Goal: Task Accomplishment & Management: Manage account settings

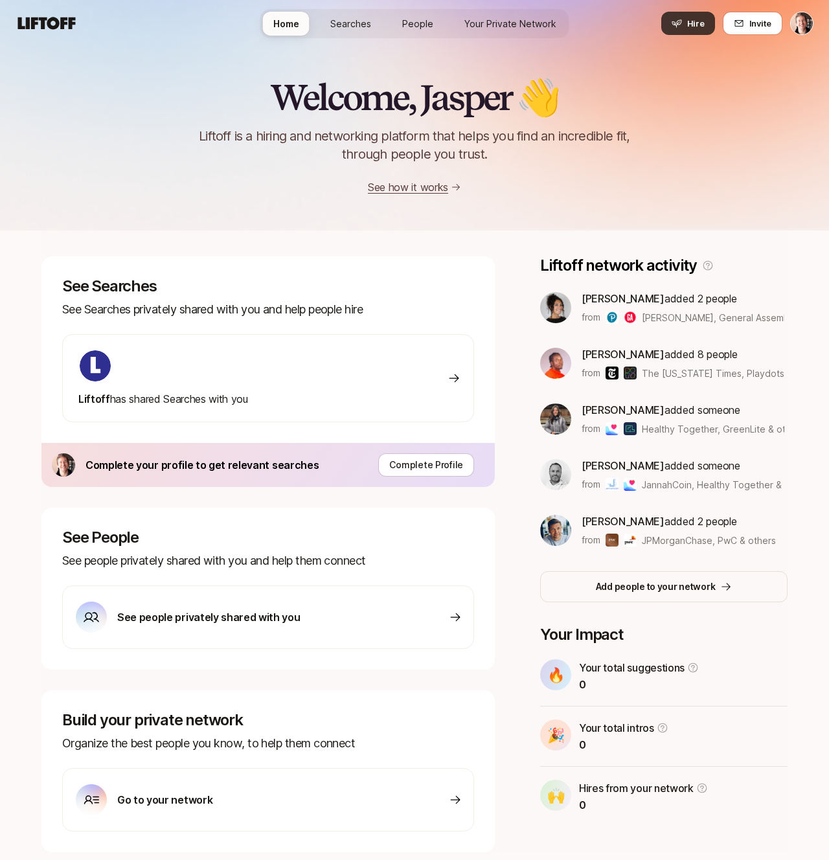
click at [688, 23] on button "Hire" at bounding box center [688, 23] width 54 height 23
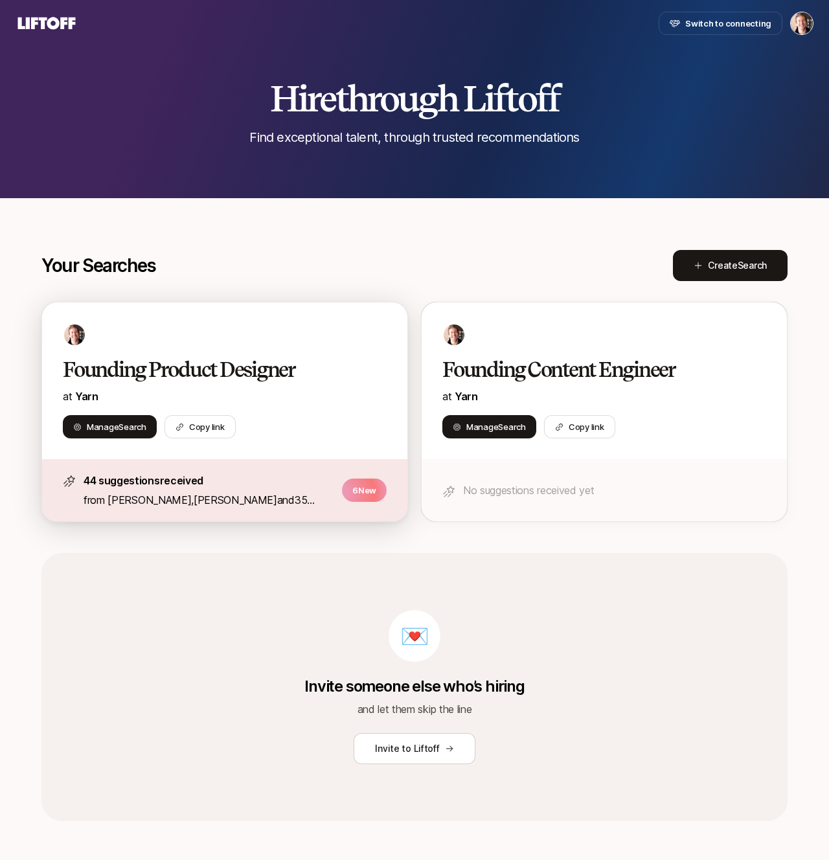
click at [227, 343] on div at bounding box center [225, 334] width 324 height 23
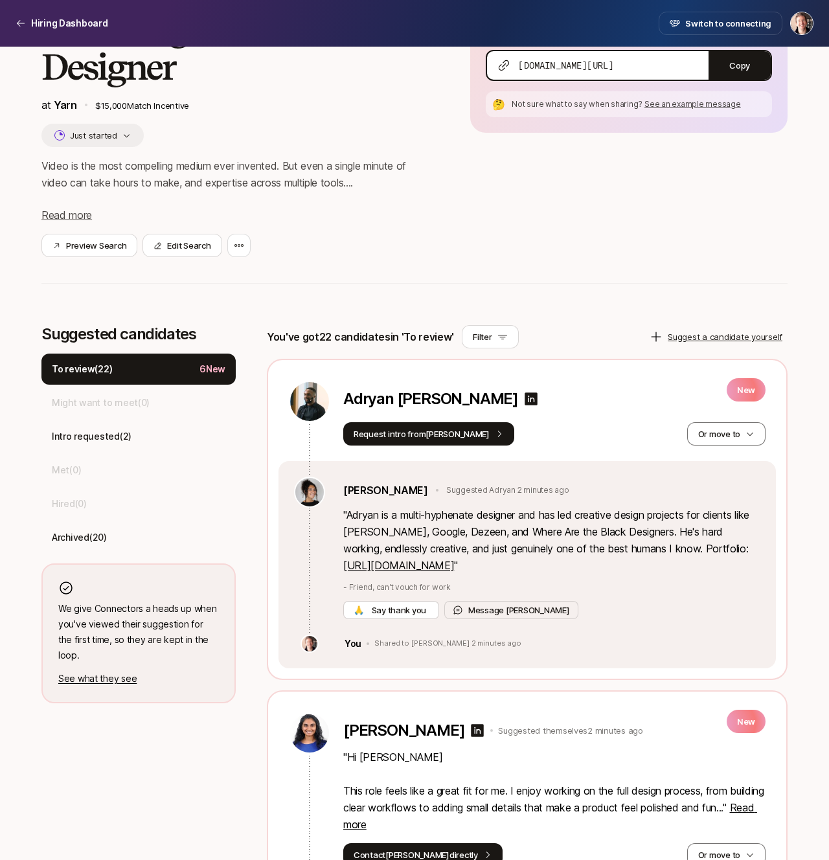
scroll to position [120, 0]
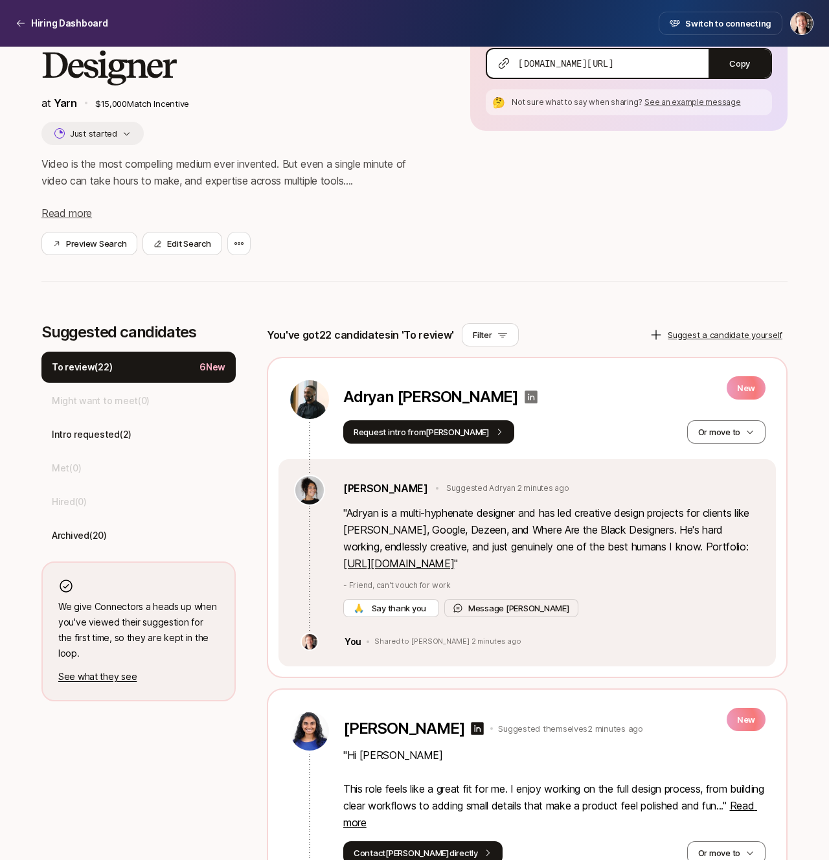
click at [524, 396] on icon at bounding box center [530, 396] width 13 height 13
click at [732, 442] on button "Or move to" at bounding box center [726, 431] width 78 height 23
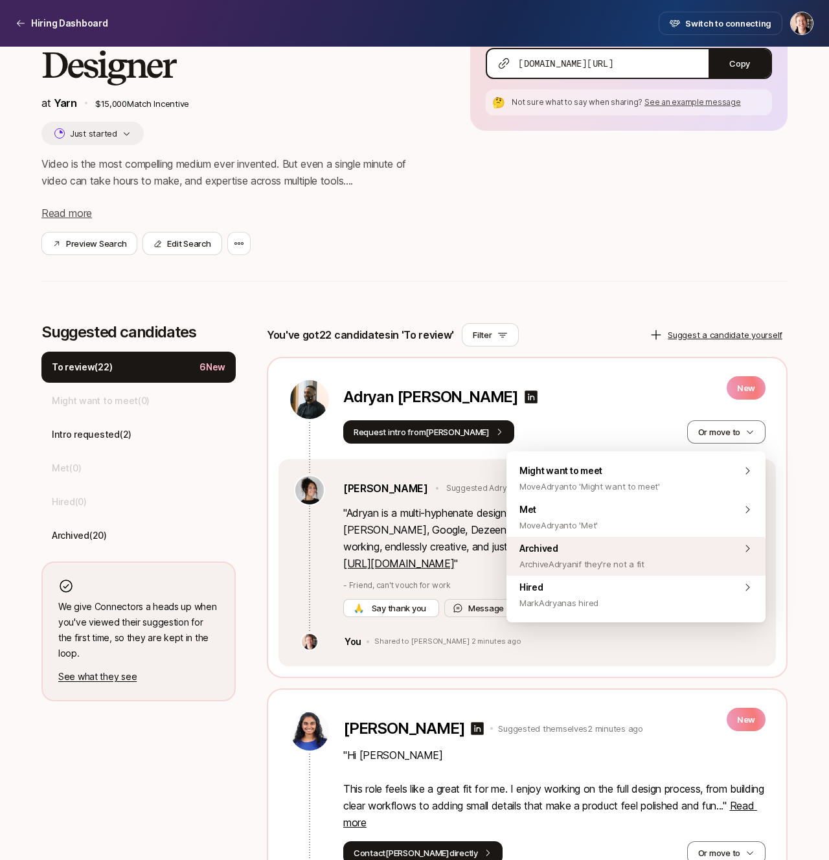
click at [670, 543] on div "Archived Archive Adryan if they're not a fit" at bounding box center [635, 556] width 259 height 39
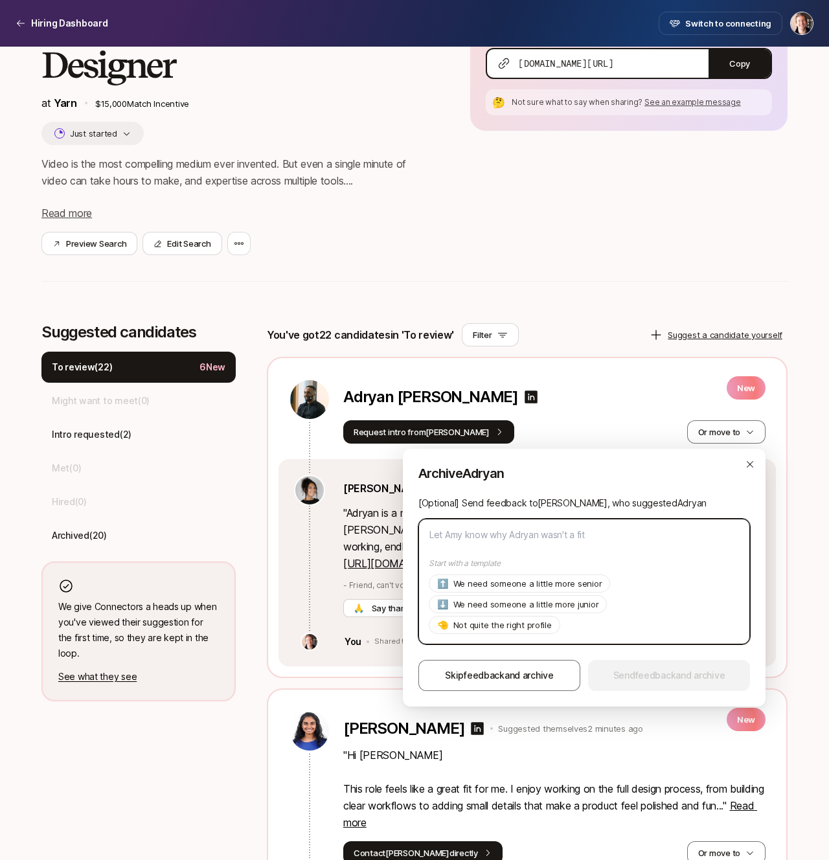
click at [582, 524] on textarea at bounding box center [584, 582] width 332 height 126
type textarea "U"
type textarea "x"
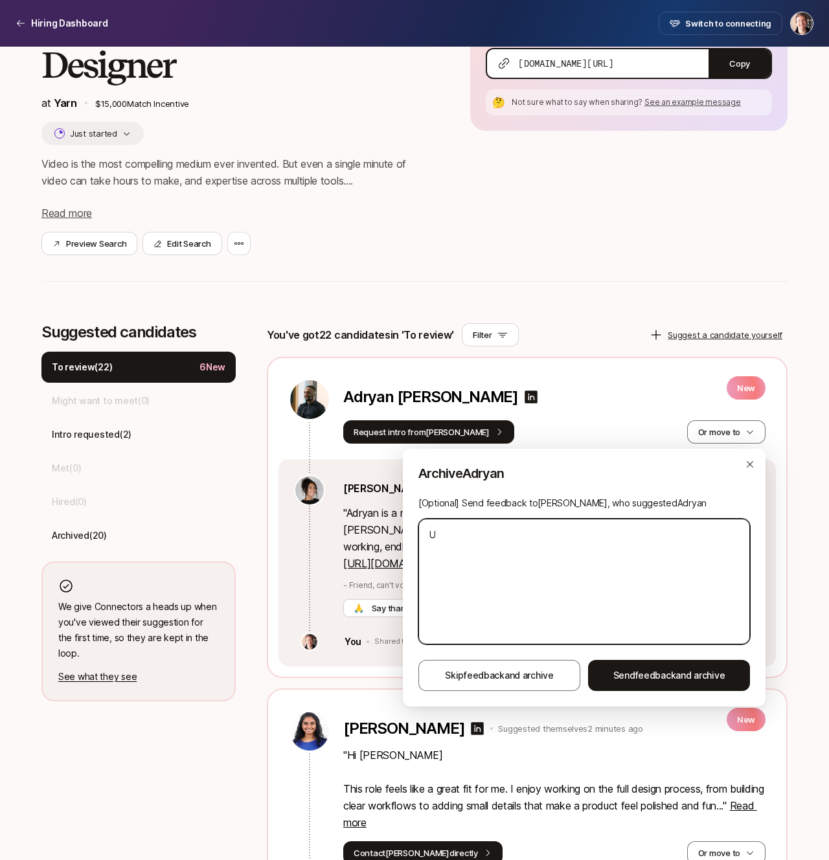
type textarea "Un"
type textarea "x"
type textarea "Unp"
type textarea "x"
type textarea "Unpo"
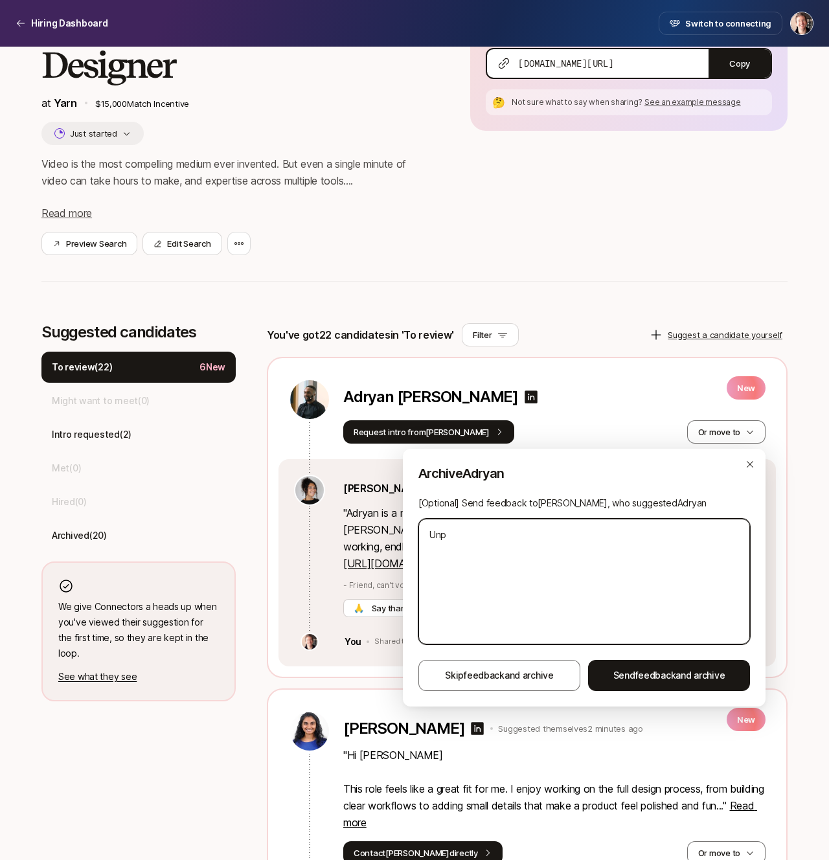
type textarea "x"
type textarea "Unpof"
type textarea "x"
type textarea "Unpofr"
type textarea "x"
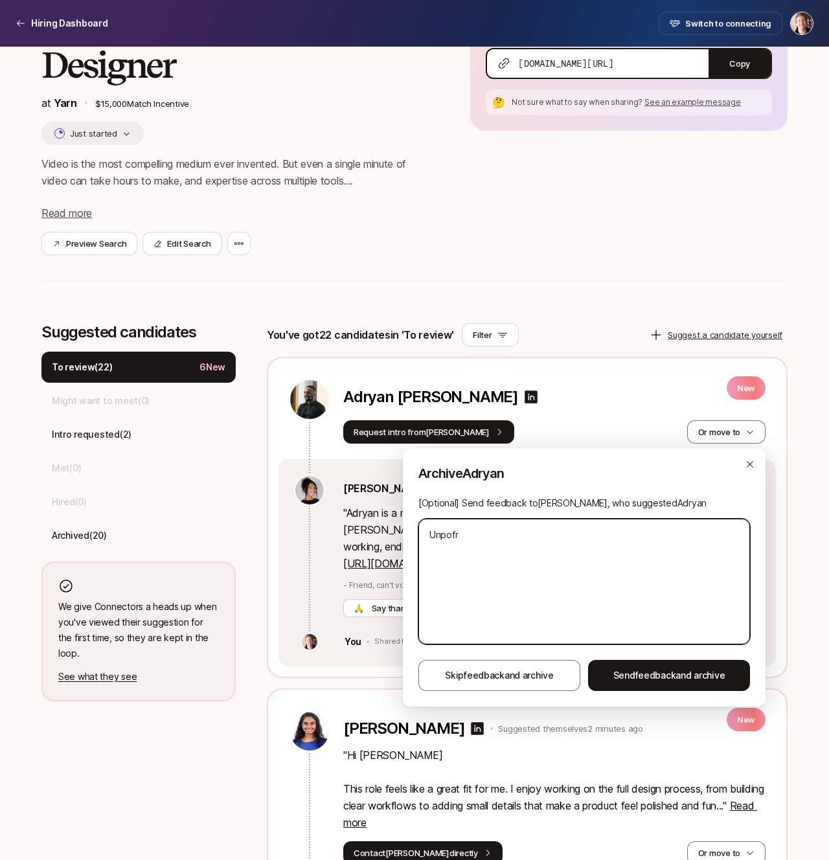
type textarea "Unpof"
type textarea "x"
type textarea "Unpo"
type textarea "x"
type textarea "Unp"
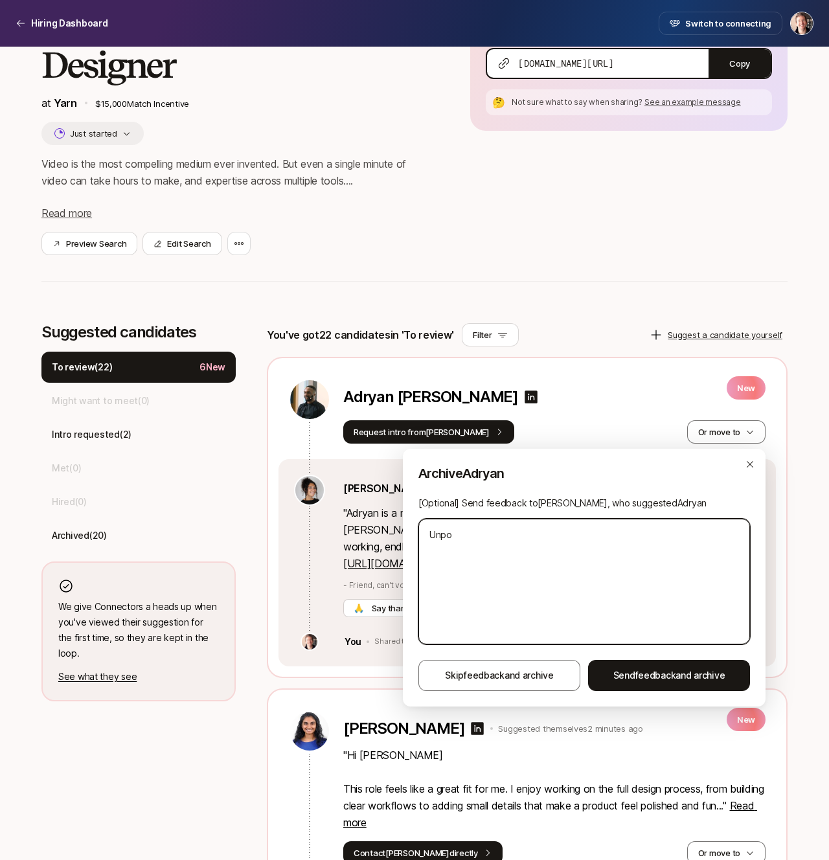
type textarea "x"
type textarea "Un"
type textarea "x"
type textarea "Unf"
type textarea "x"
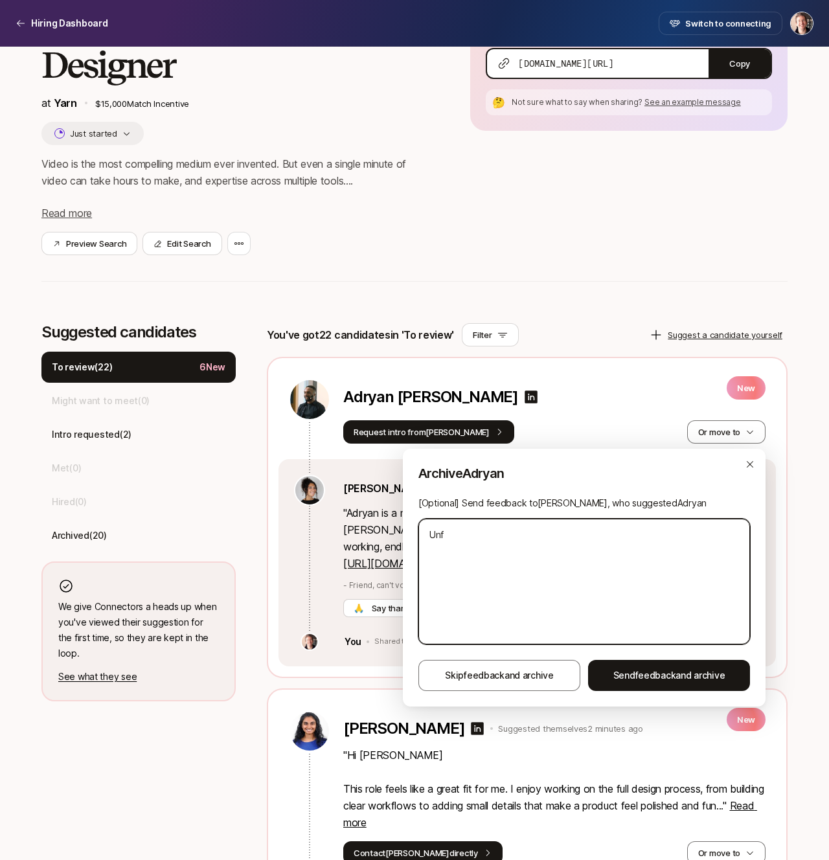
type textarea "Unfo"
type textarea "x"
type textarea "Unfor"
type textarea "x"
type textarea "Unfort"
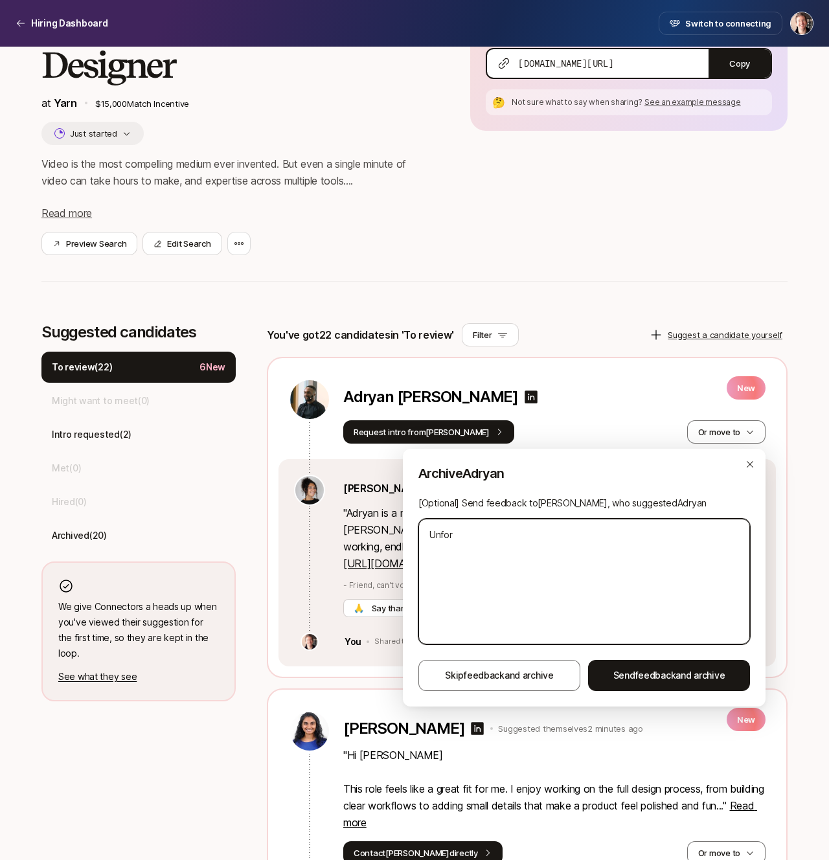
type textarea "x"
type textarea "Unfortu"
type textarea "x"
type textarea "Unfortun"
type textarea "x"
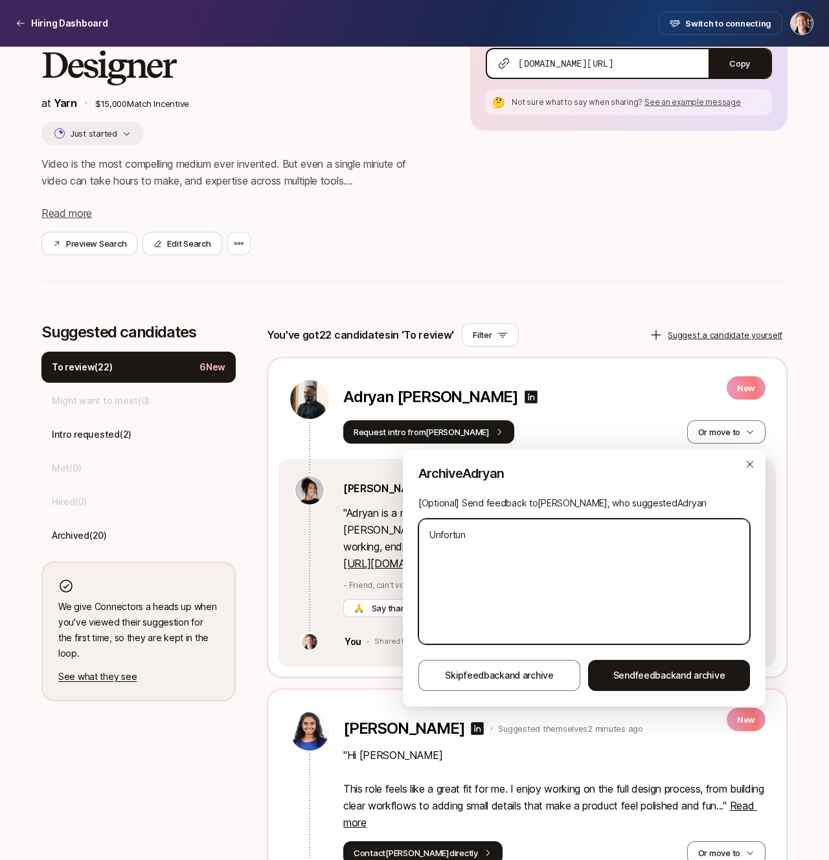
type textarea "Unfortuna"
type textarea "x"
type textarea "Unfortunat"
type textarea "x"
type textarea "Unfortunate"
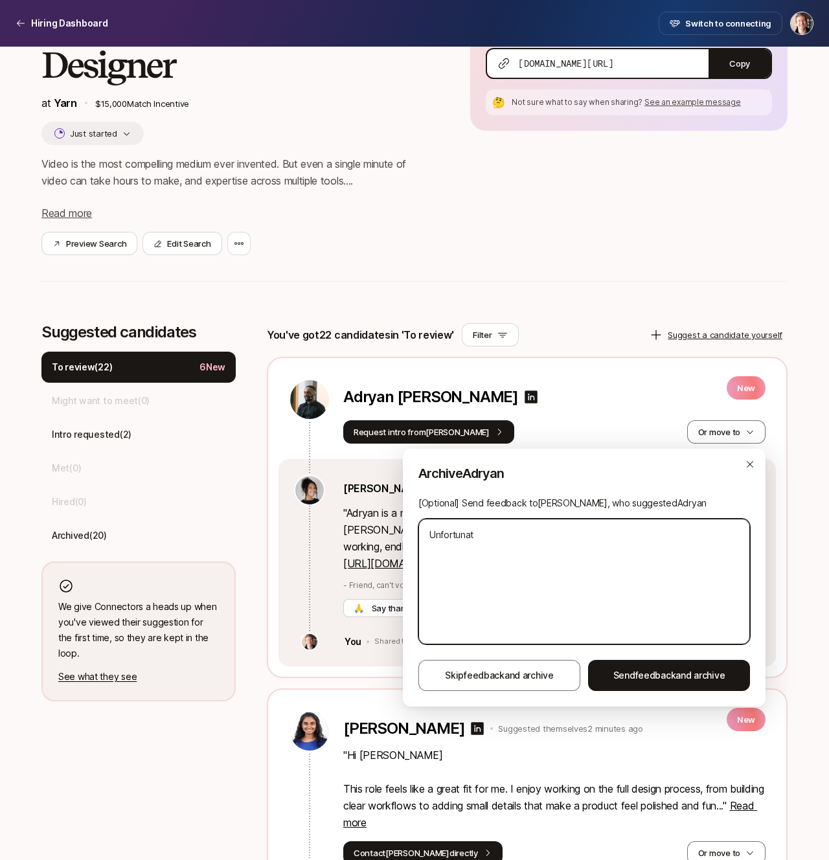
type textarea "x"
type textarea "Unfortunatel"
type textarea "x"
type textarea "Unfortunately"
type textarea "x"
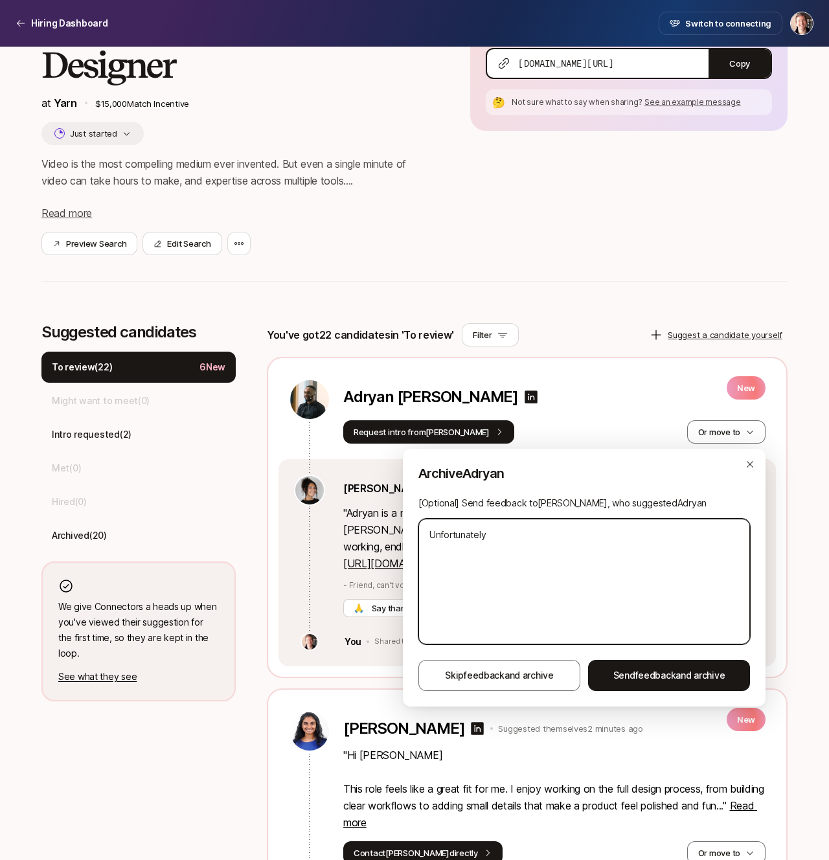
type textarea "Unfortunately"
type textarea "x"
type textarea "Unfortunately w"
type textarea "x"
type textarea "Unfortunately we"
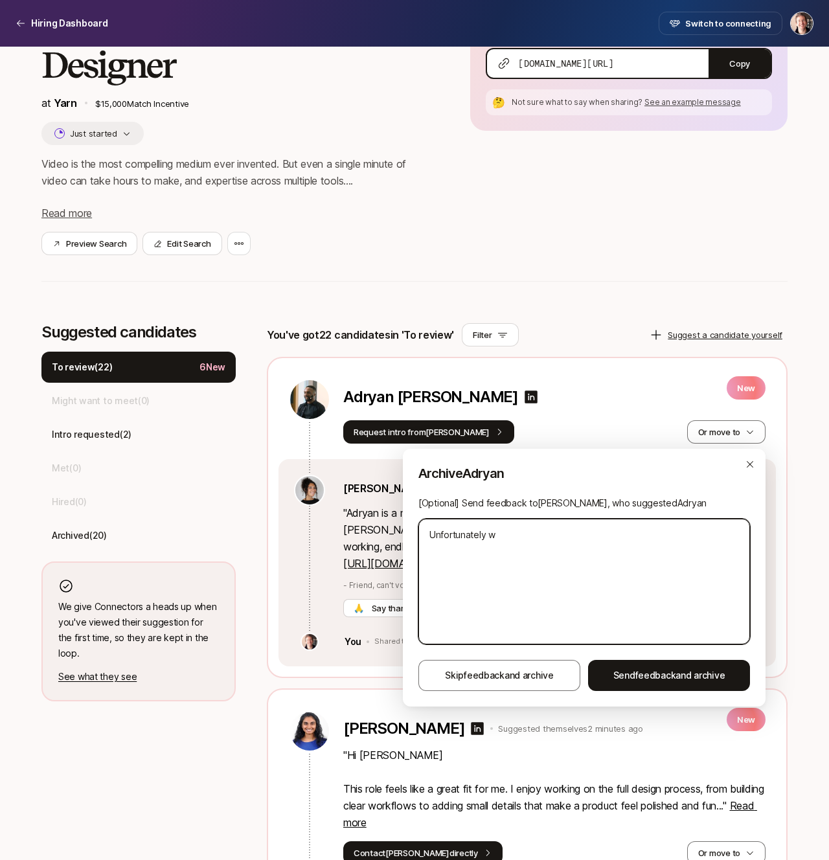
type textarea "x"
type textarea "Unfortunately we'"
type textarea "x"
type textarea "Unfortunately we'r"
type textarea "x"
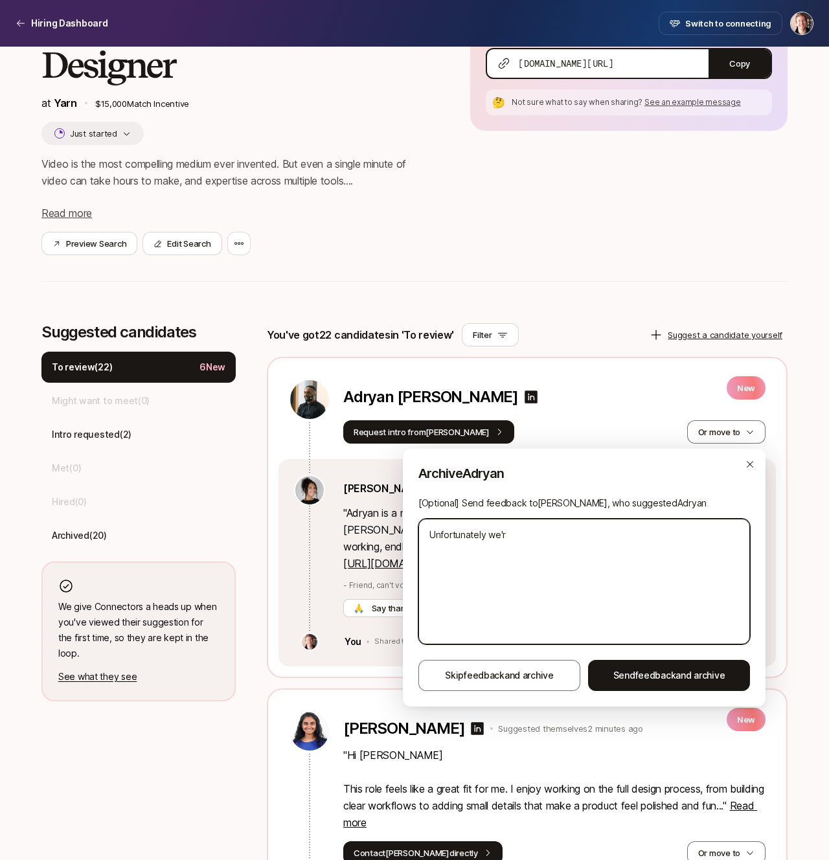
type textarea "Unfortunately we're"
type textarea "x"
type textarea "Unfortunately we're"
type textarea "x"
type textarea "Unfortunately we're l"
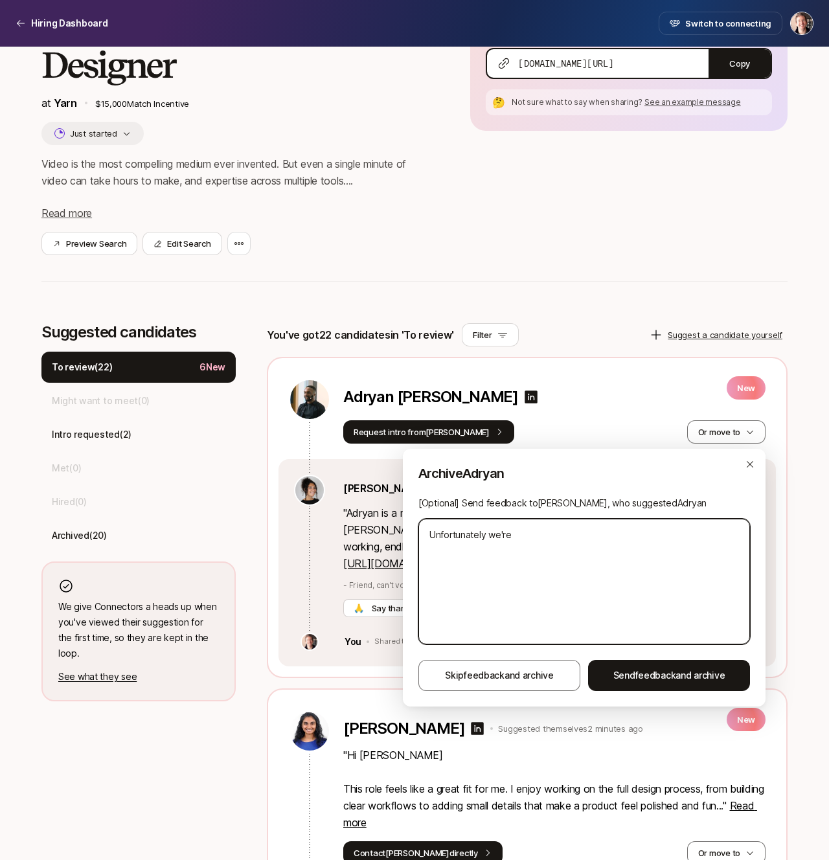
type textarea "x"
type textarea "Unfortunately we're lo"
type textarea "x"
type textarea "Unfortunately we're loo"
type textarea "x"
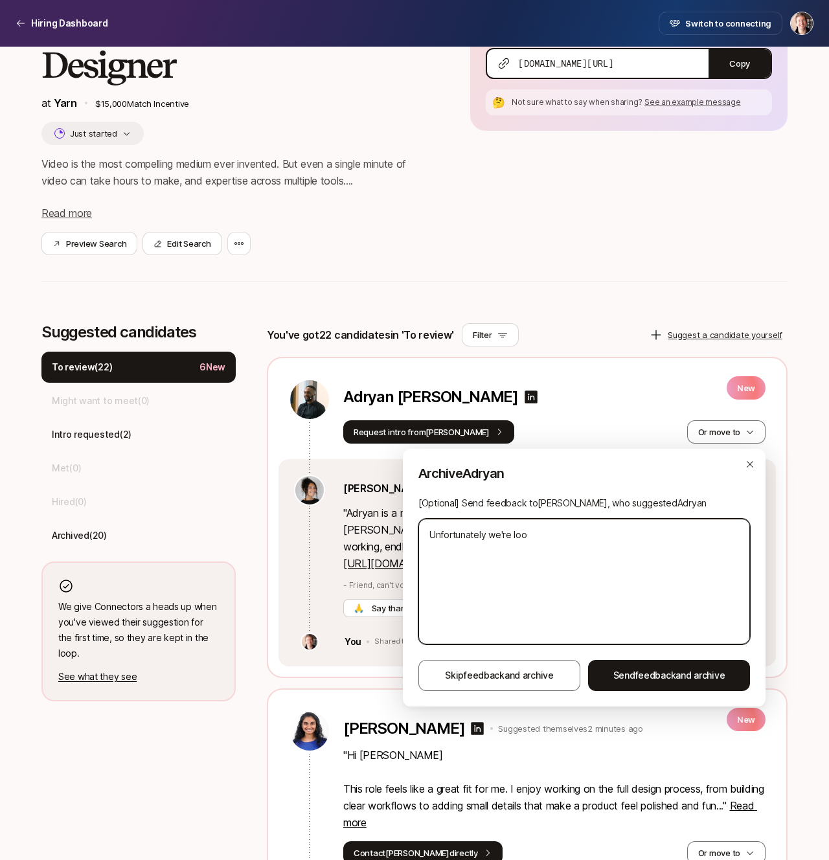
type textarea "Unfortunately we're look"
type textarea "x"
type textarea "Unfortunately we're looki"
type textarea "x"
type textarea "Unfortunately we're lookin"
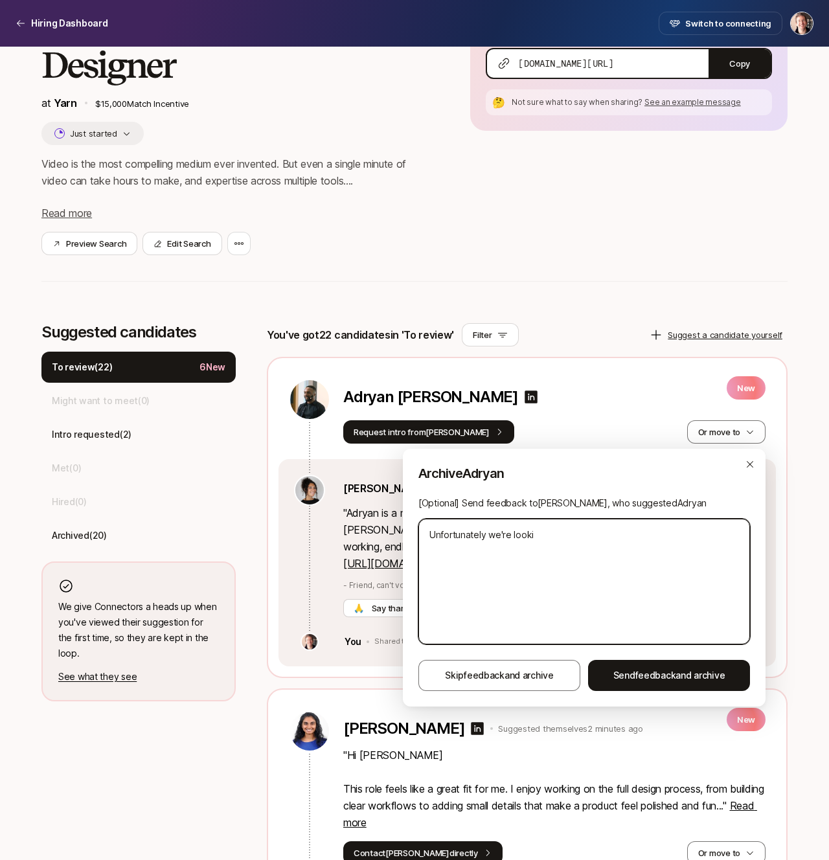
type textarea "x"
type textarea "Unfortunately we're looking"
type textarea "x"
type textarea "Unfortunately we're looking"
type textarea "x"
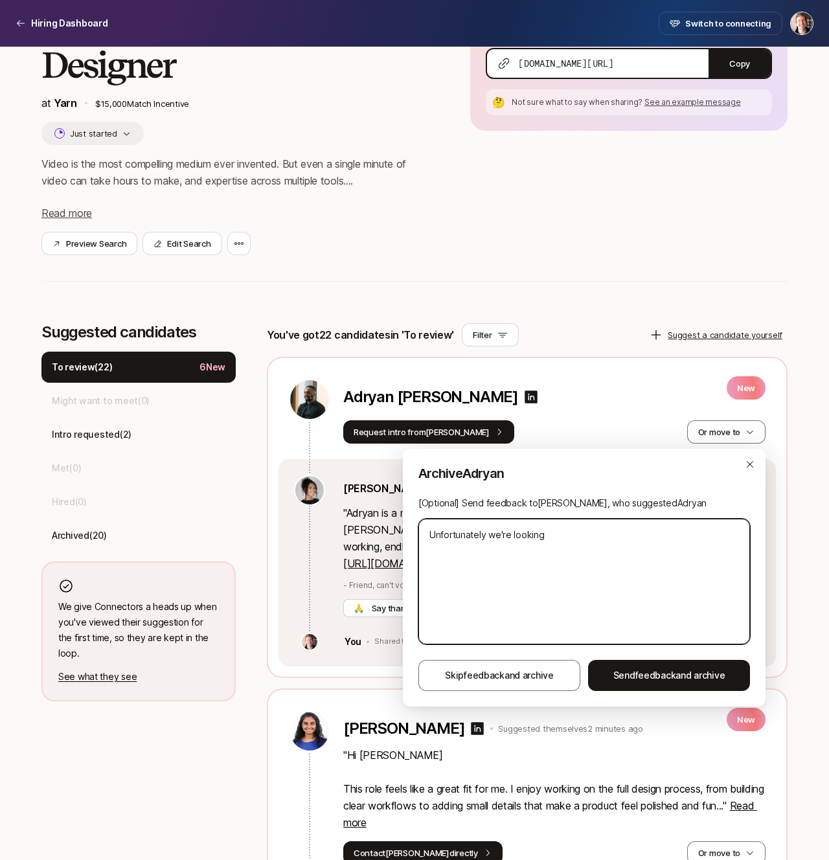
type textarea "Unfortunately we're looking f"
type textarea "x"
type textarea "Unfortunately we're looking fo"
type textarea "x"
type textarea "Unfortunately we're looking for"
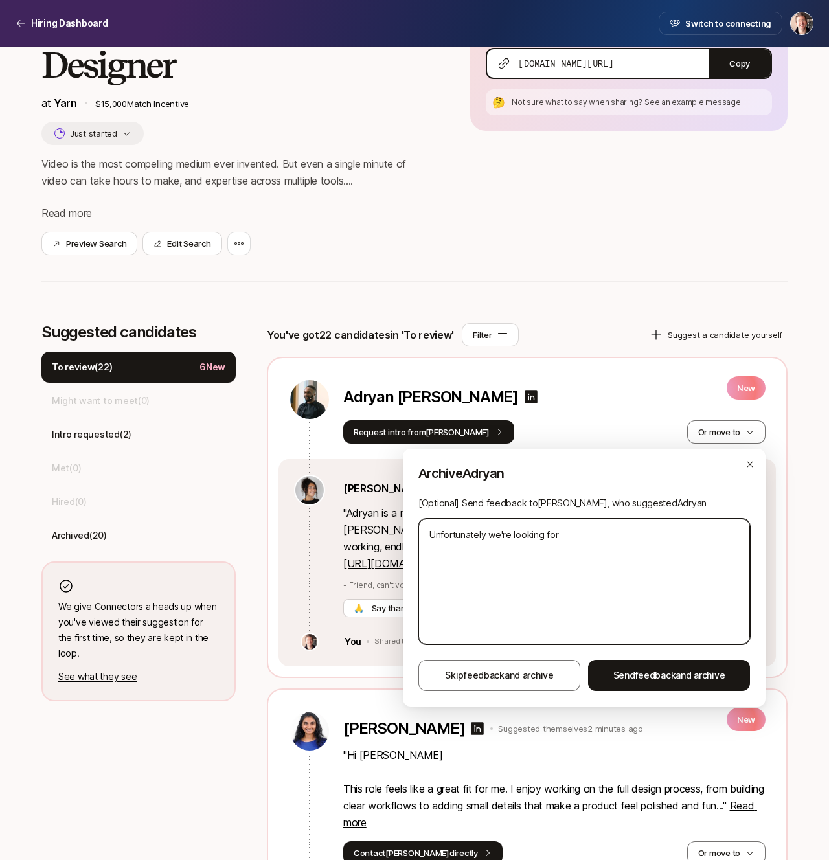
type textarea "x"
type textarea "Unfortunately we're looking for"
type textarea "x"
type textarea "Unfortunately we're looking for d"
type textarea "x"
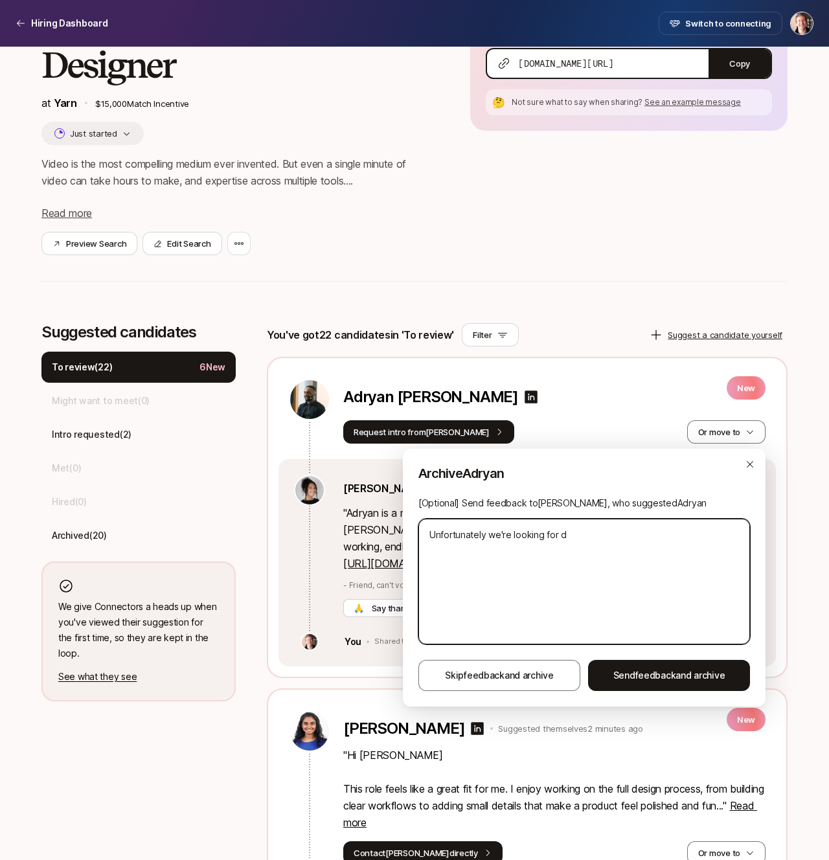
type textarea "Unfortunately we're looking for de"
type textarea "x"
type textarea "Unfortunately we're looking for des"
type textarea "x"
type textarea "Unfortunately we're looking for desi"
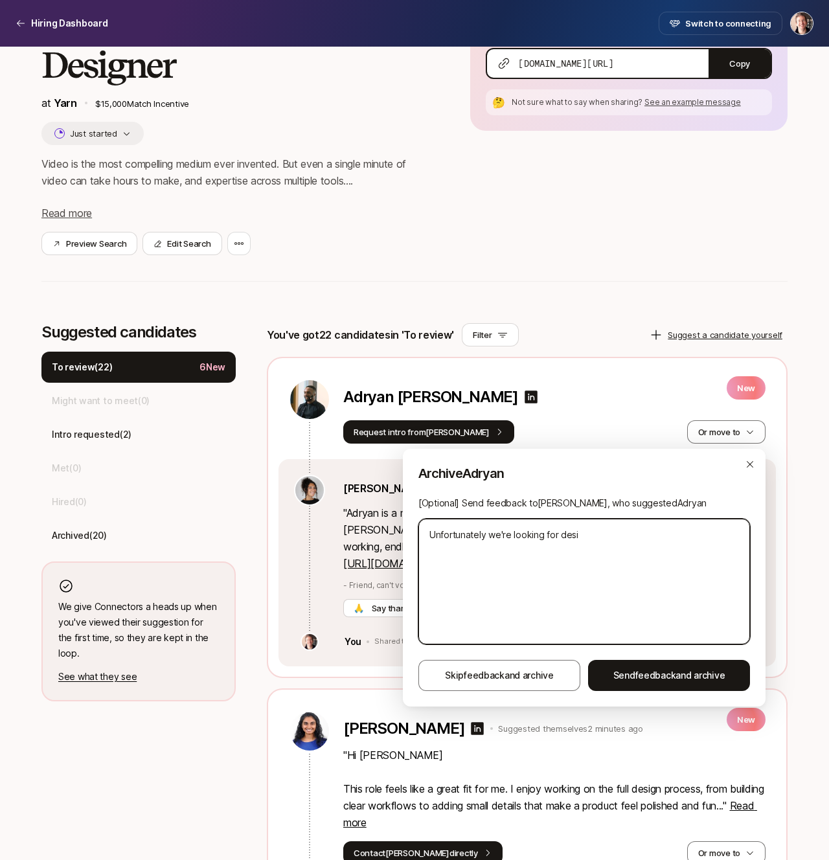
type textarea "x"
type textarea "Unfortunately we're looking for desig"
type textarea "x"
type textarea "Unfortunately we're looking for design"
type textarea "x"
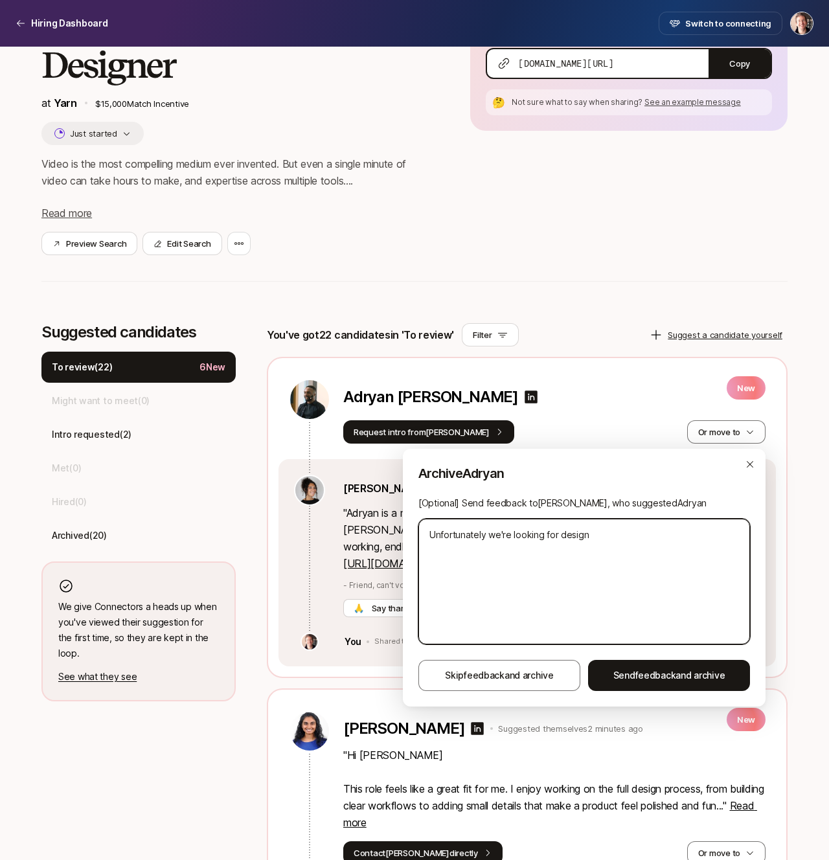
type textarea "Unfortunately we're looking for designe"
type textarea "x"
type textarea "Unfortunately we're looking for designer"
type textarea "x"
type textarea "Unfortunately we're looking for designers"
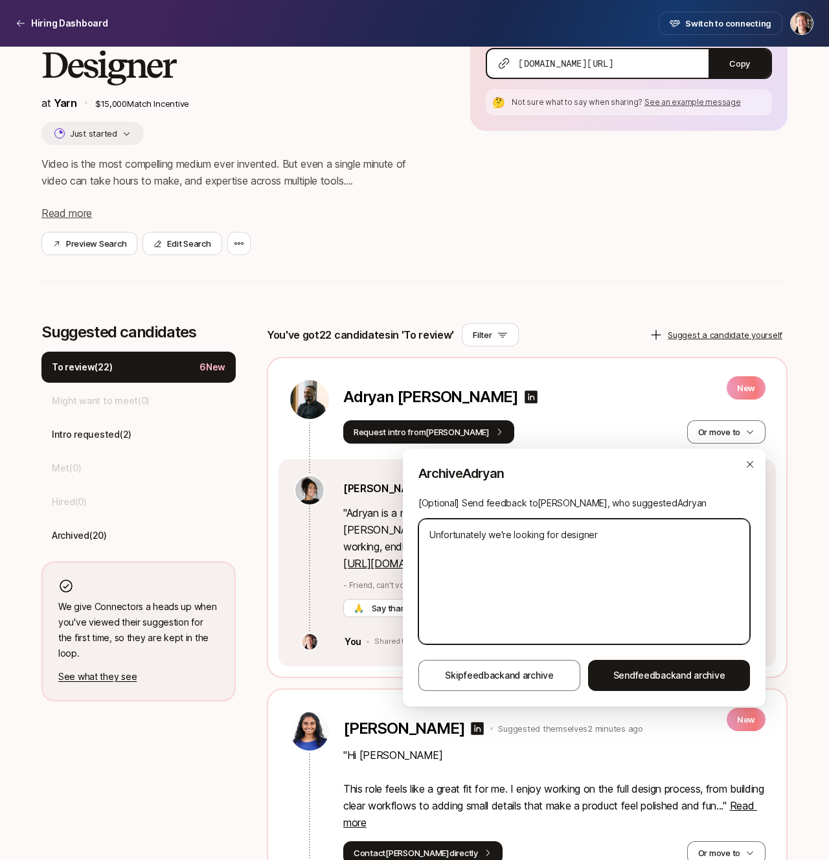
type textarea "x"
type textarea "Unfortunately we're looking for designers"
type textarea "x"
type textarea "Unfortunately we're looking for designers b"
type textarea "x"
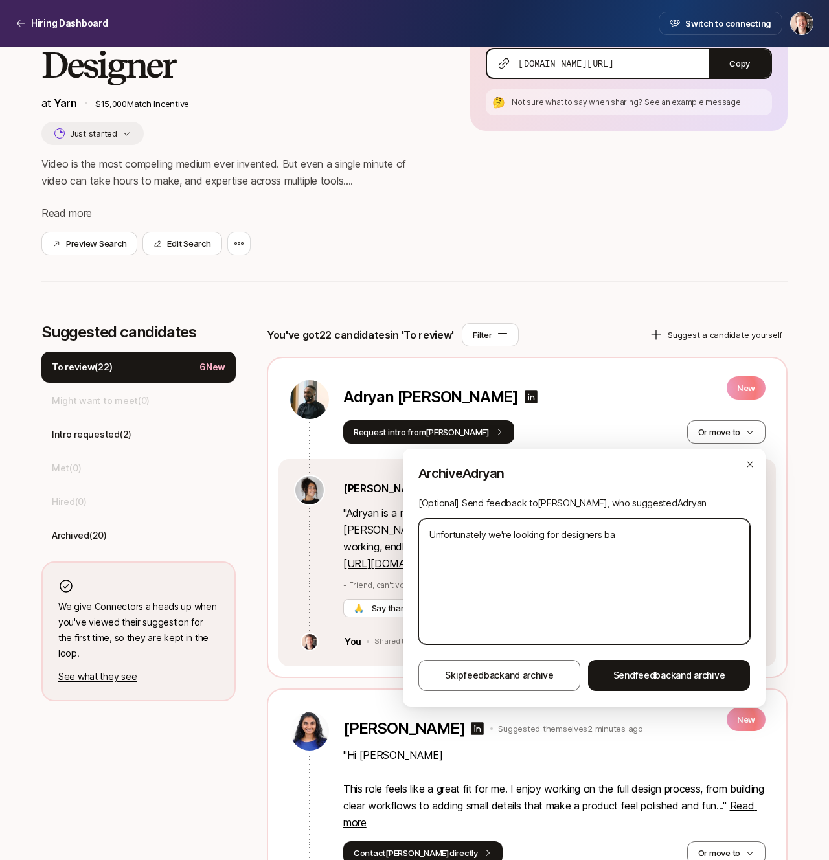
type textarea "Unfortunately we're looking for designers bas"
type textarea "x"
type textarea "Unfortunately we're looking for designers base"
type textarea "x"
type textarea "Unfortunately we're looking for designers based"
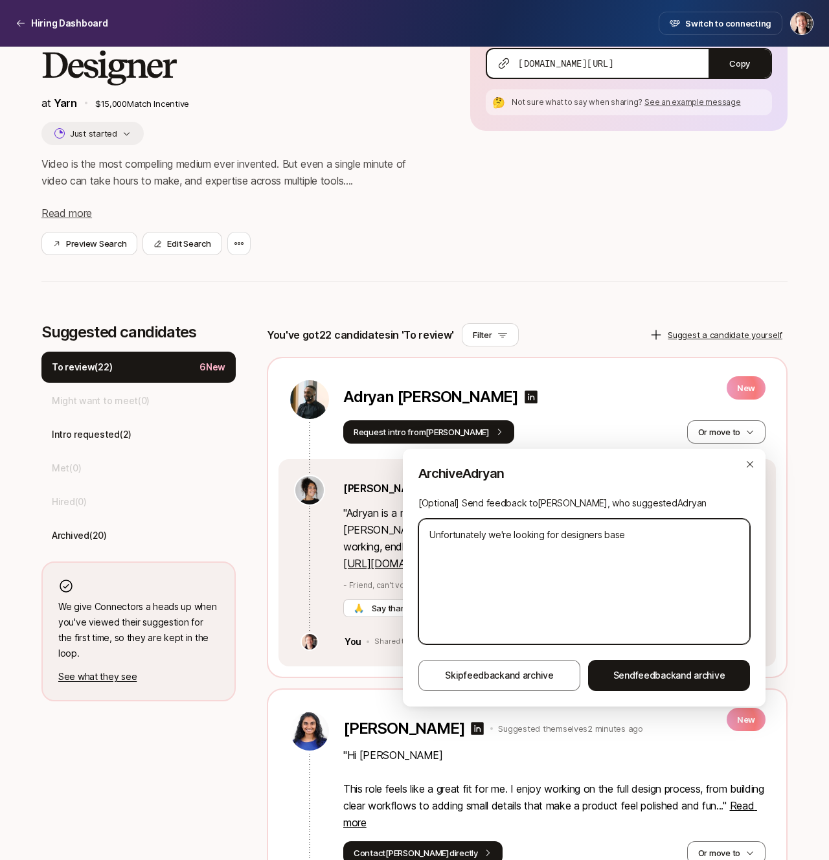
type textarea "x"
type textarea "Unfortunately we're looking for designers based"
type textarea "x"
type textarea "Unfortunately we're looking for designers based i"
type textarea "x"
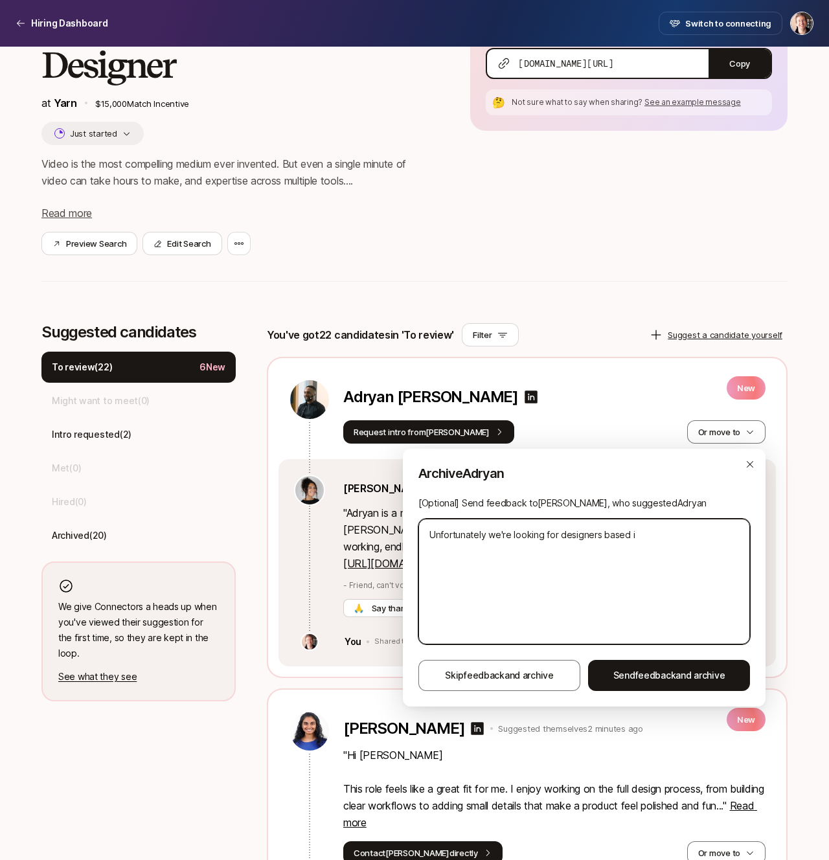
type textarea "Unfortunately we're looking for designers based in"
type textarea "x"
type textarea "Unfortunately we're looking for designers based in"
type textarea "x"
type textarea "Unfortunately we're looking for designers based in N"
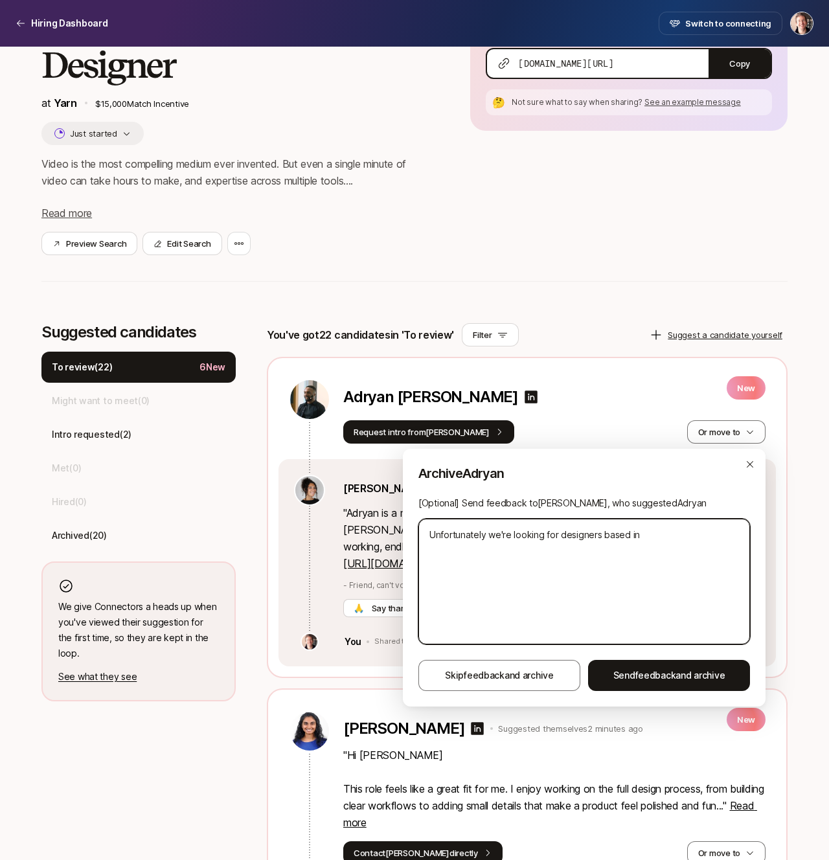
type textarea "x"
type textarea "Unfortunately we're looking for designers based in [GEOGRAPHIC_DATA]"
type textarea "x"
type textarea "Unfortunately we're looking for designers based in [GEOGRAPHIC_DATA]!"
type textarea "x"
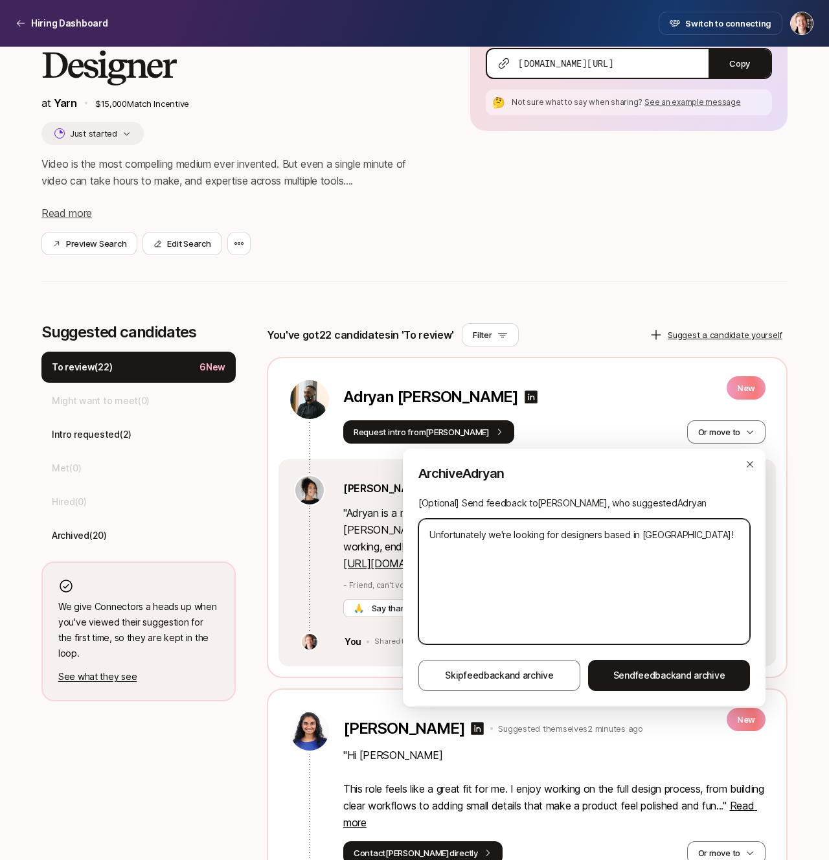
type textarea "Unfortunately we're looking for designers based in [GEOGRAPHIC_DATA]"
type textarea "x"
type textarea "Unfortunately we're looking for designers based in [GEOGRAPHIC_DATA]"
type textarea "x"
type textarea "Unfortunately we're looking for designers based in [GEOGRAPHIC_DATA]!"
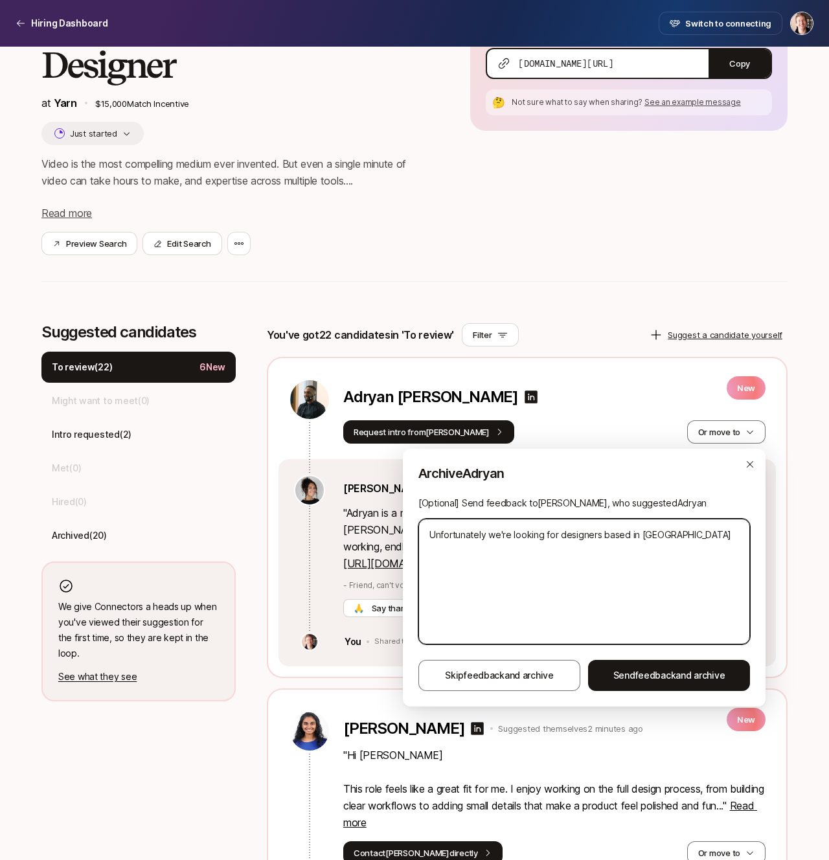
type textarea "x"
type textarea "Unfortunately we're looking for designers based in [GEOGRAPHIC_DATA]!"
type textarea "x"
type textarea "Unfortunately we're looking for designers based in [GEOGRAPHIC_DATA]!"
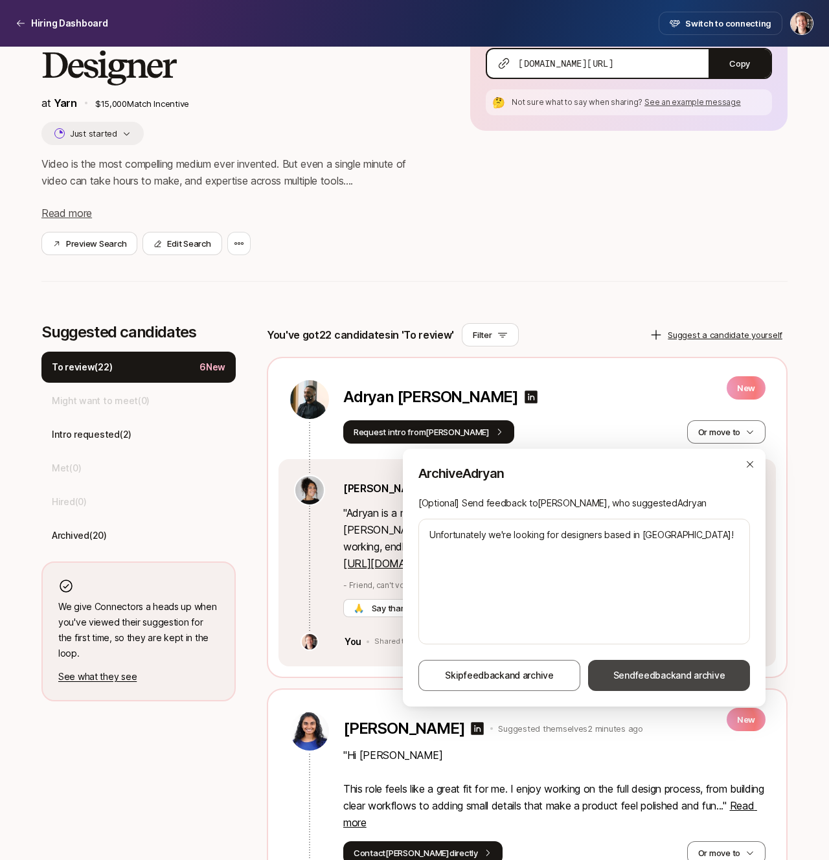
click at [662, 663] on button "Send feedback and archive" at bounding box center [669, 675] width 162 height 31
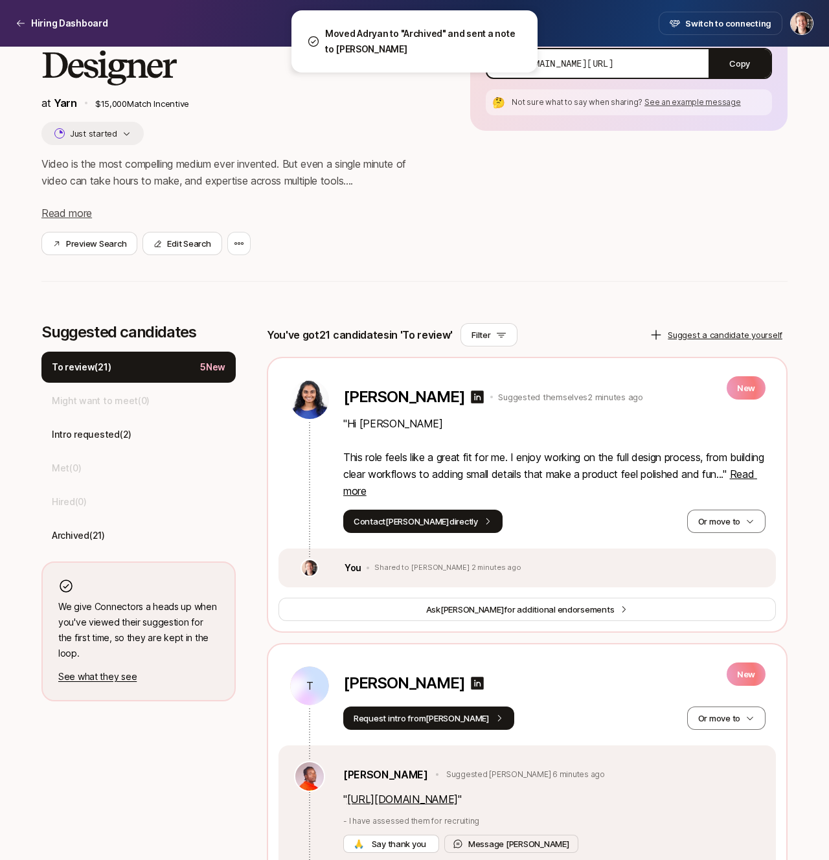
scroll to position [133, 0]
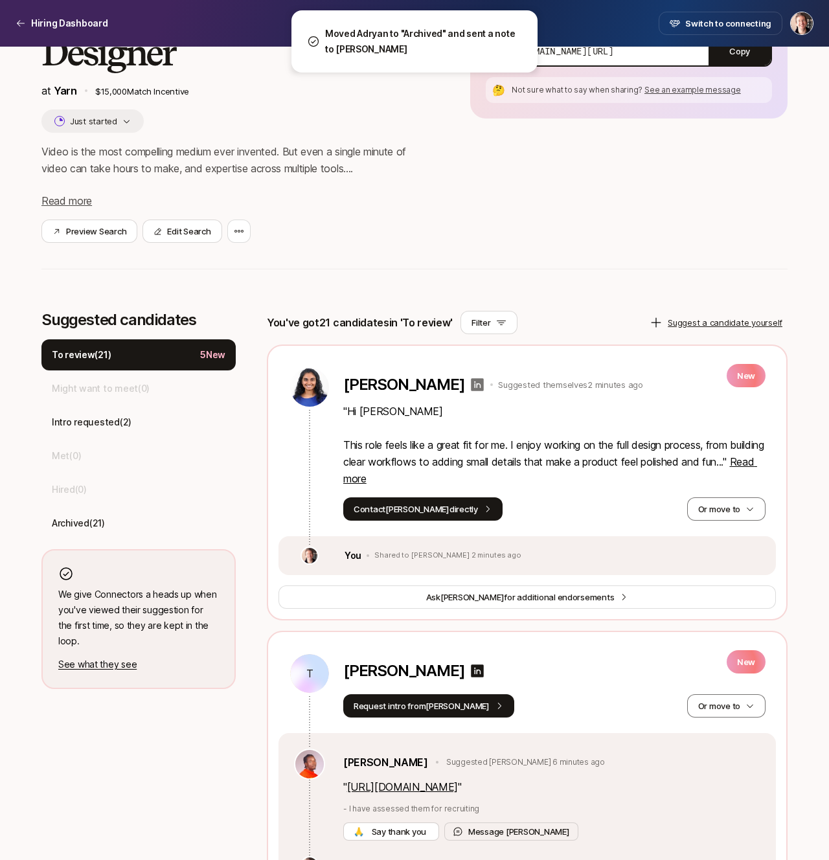
click at [471, 383] on icon at bounding box center [477, 384] width 13 height 13
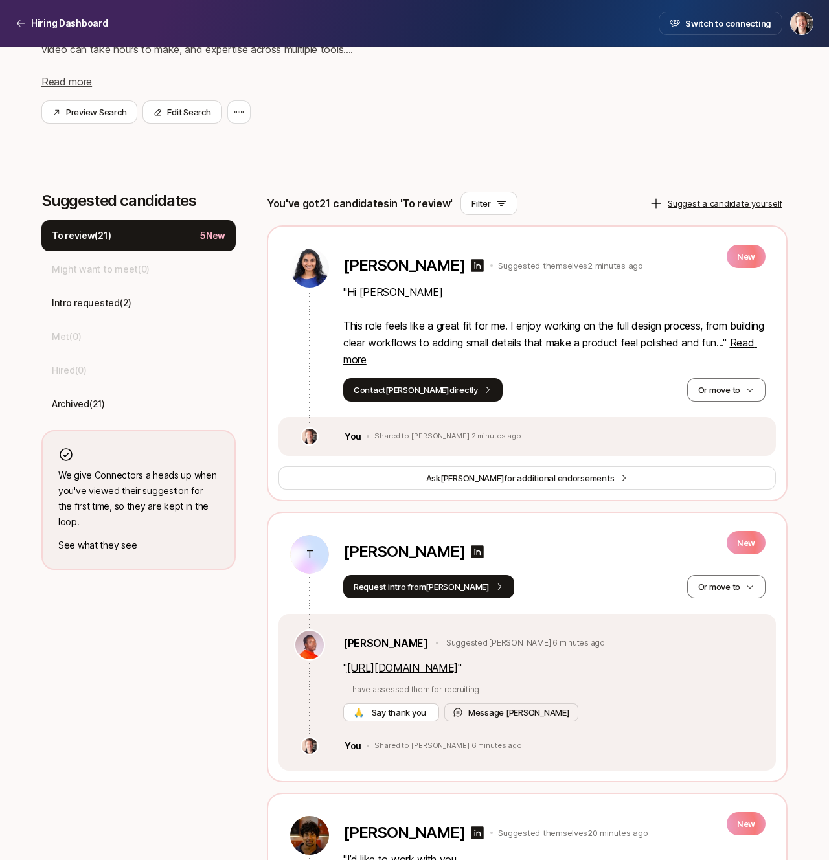
scroll to position [258, 0]
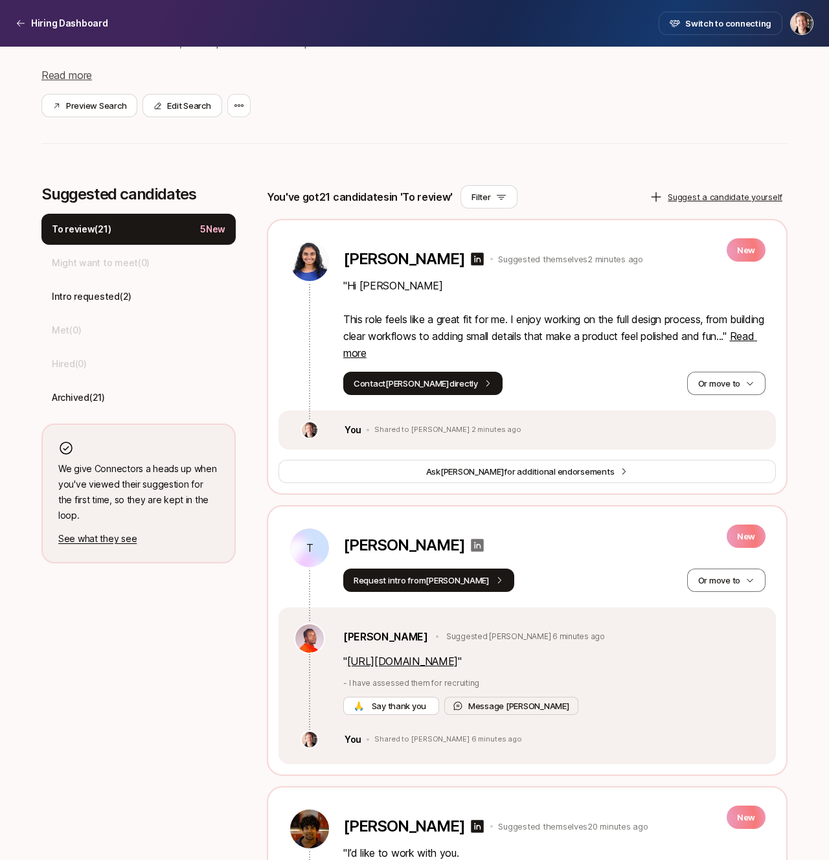
click at [471, 548] on icon at bounding box center [477, 545] width 13 height 13
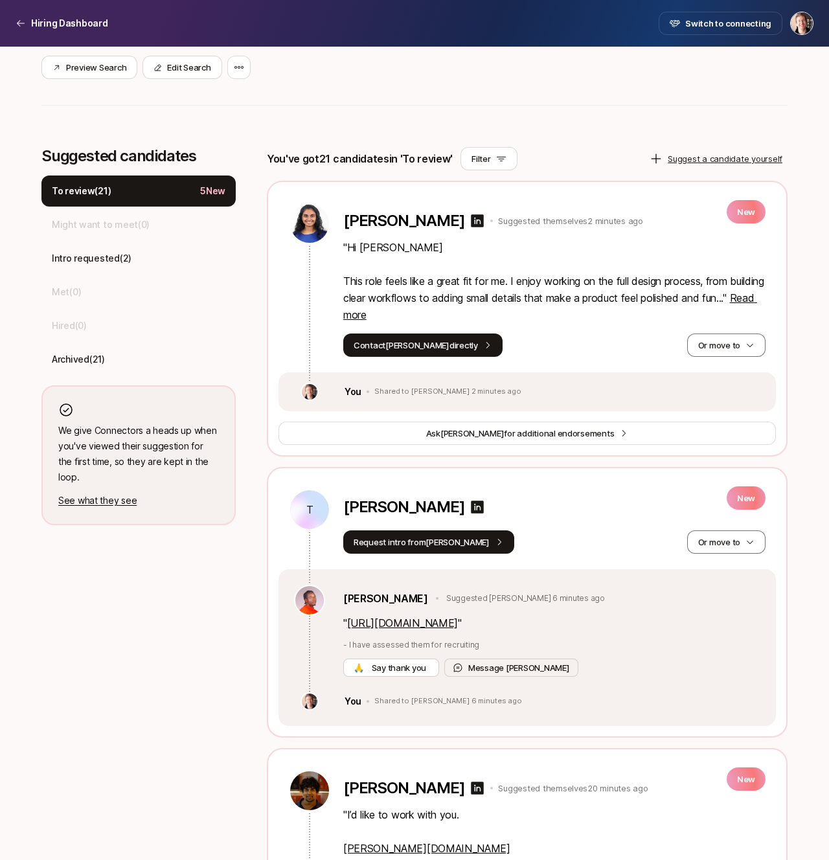
scroll to position [310, 0]
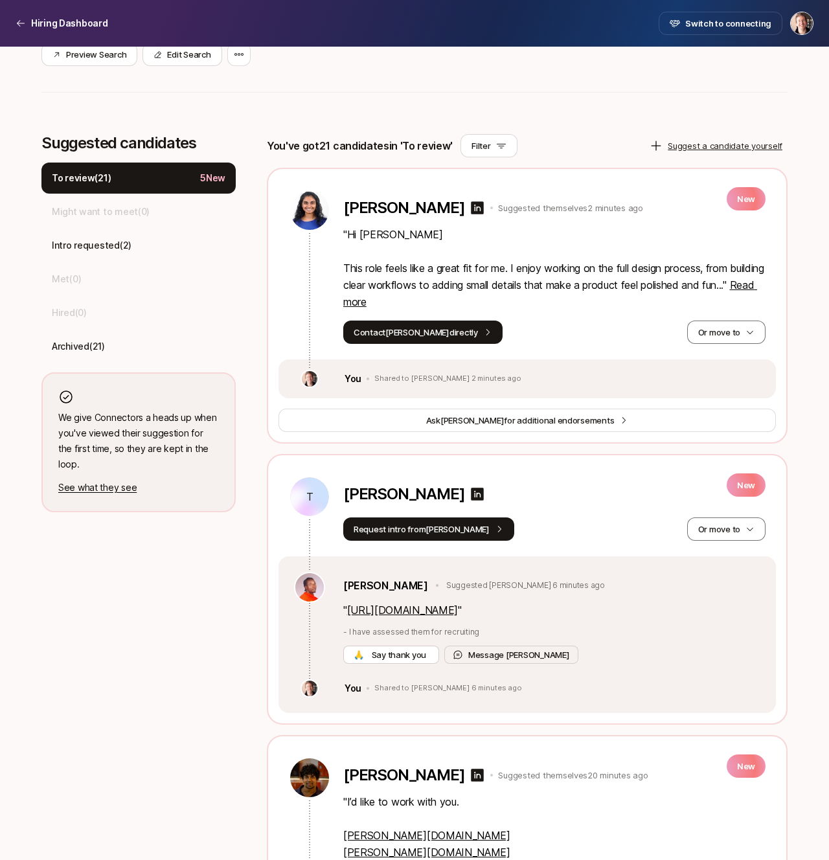
click at [440, 611] on link "[URL][DOMAIN_NAME]" at bounding box center [402, 609] width 111 height 13
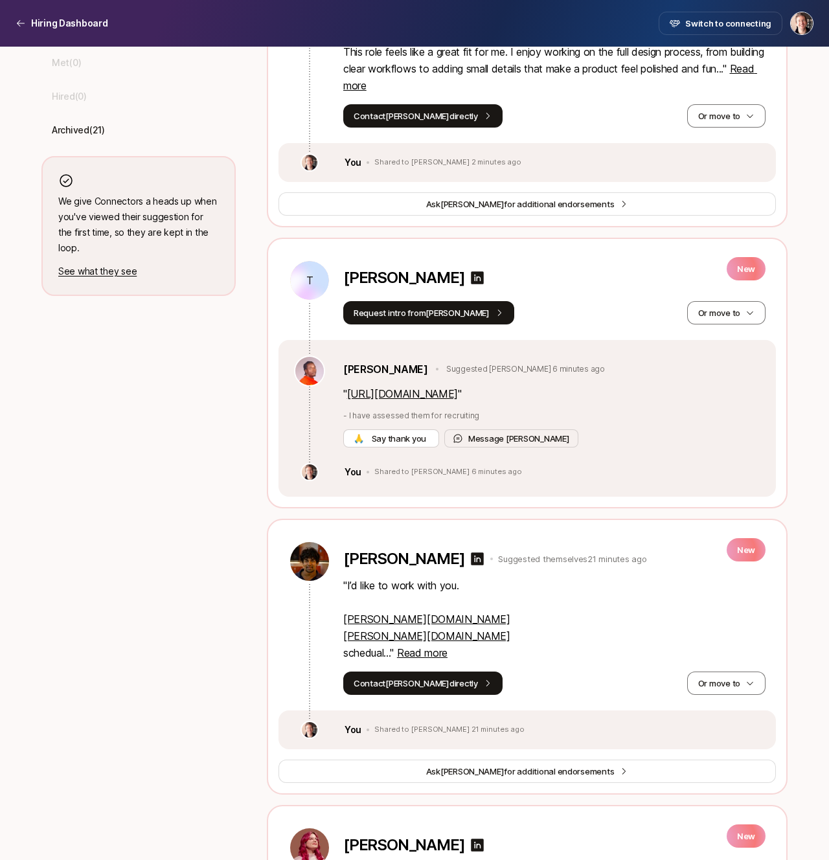
scroll to position [594, 0]
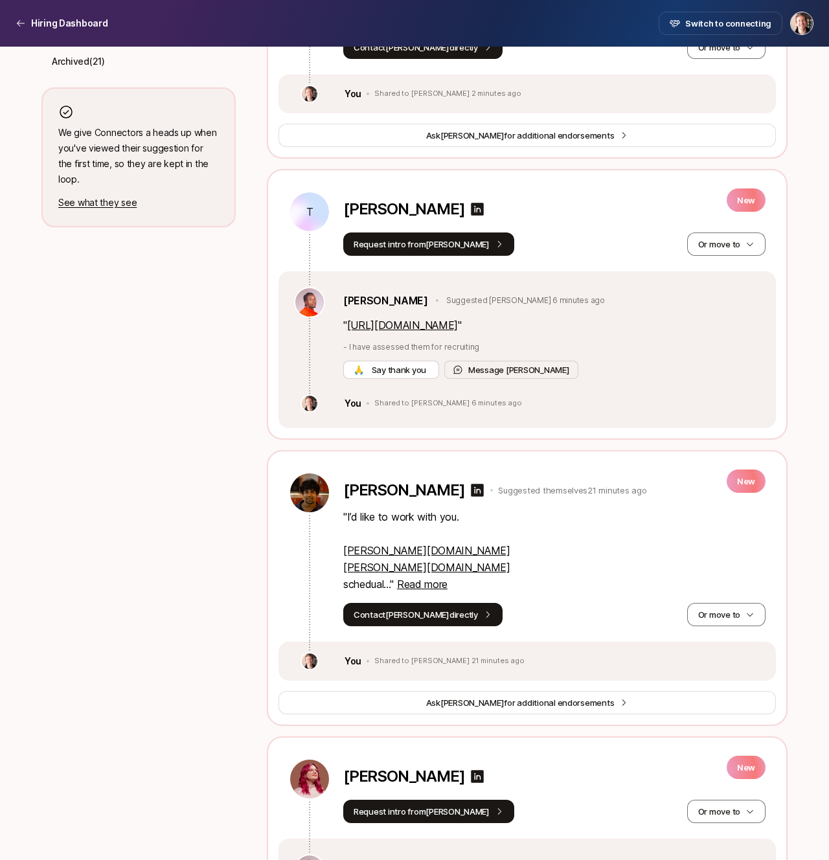
click at [372, 546] on link "[PERSON_NAME][DOMAIN_NAME]" at bounding box center [426, 550] width 167 height 13
click at [478, 487] on icon at bounding box center [477, 490] width 13 height 13
click at [717, 615] on button "Or move to" at bounding box center [726, 614] width 78 height 23
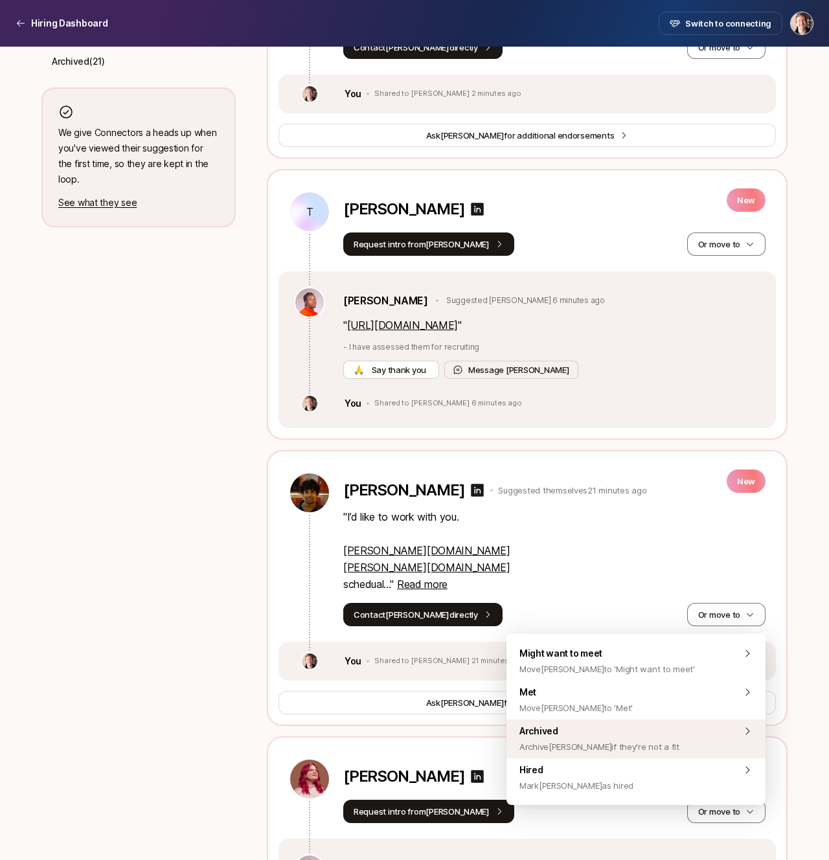
click at [653, 724] on span "Archived Archive [PERSON_NAME] if they're not a fit" at bounding box center [599, 738] width 160 height 31
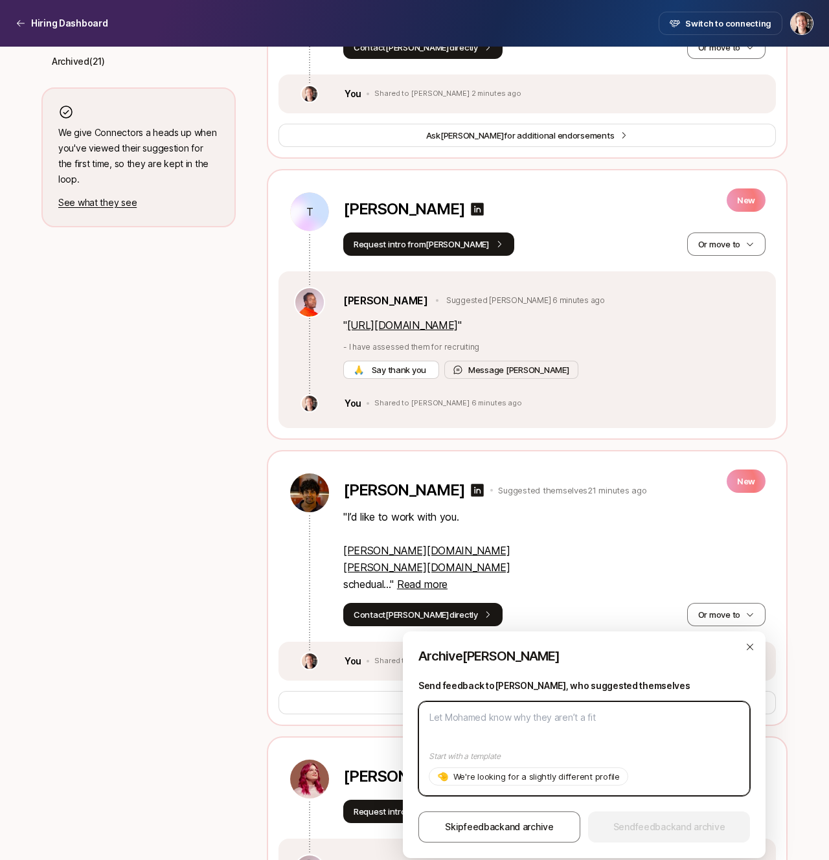
click at [588, 717] on textarea at bounding box center [584, 748] width 332 height 95
paste textarea "Unfortunately we're looking for designers based in [GEOGRAPHIC_DATA]!"
type textarea "x"
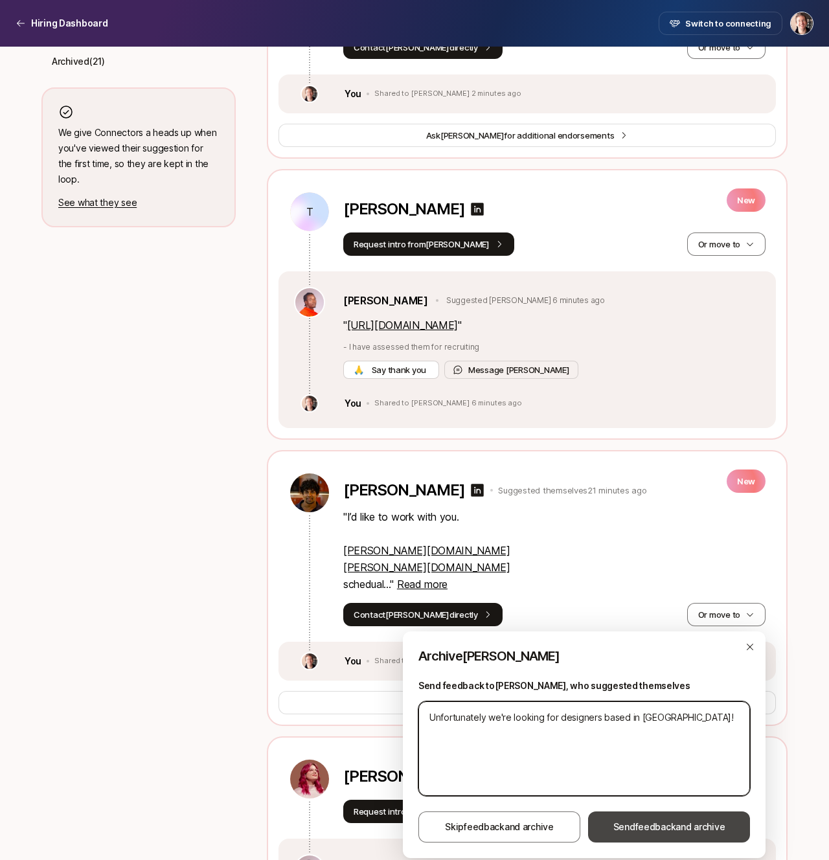
type textarea "Unfortunately we're looking for designers based in [GEOGRAPHIC_DATA]!"
click at [625, 837] on button "Send feedback and archive" at bounding box center [669, 826] width 162 height 31
type textarea "x"
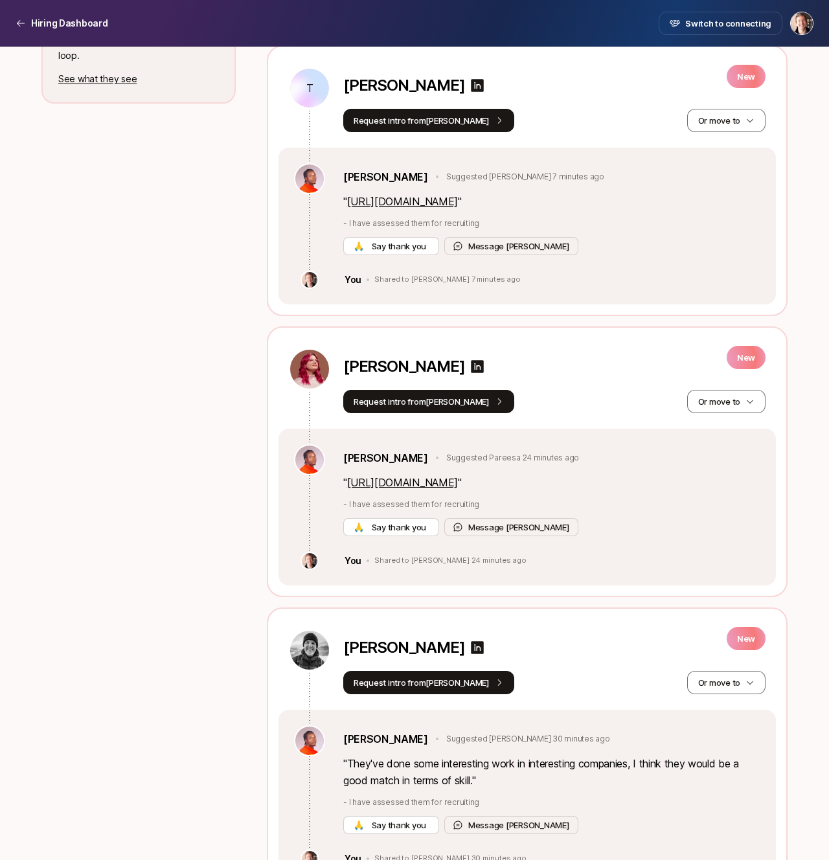
scroll to position [782, 0]
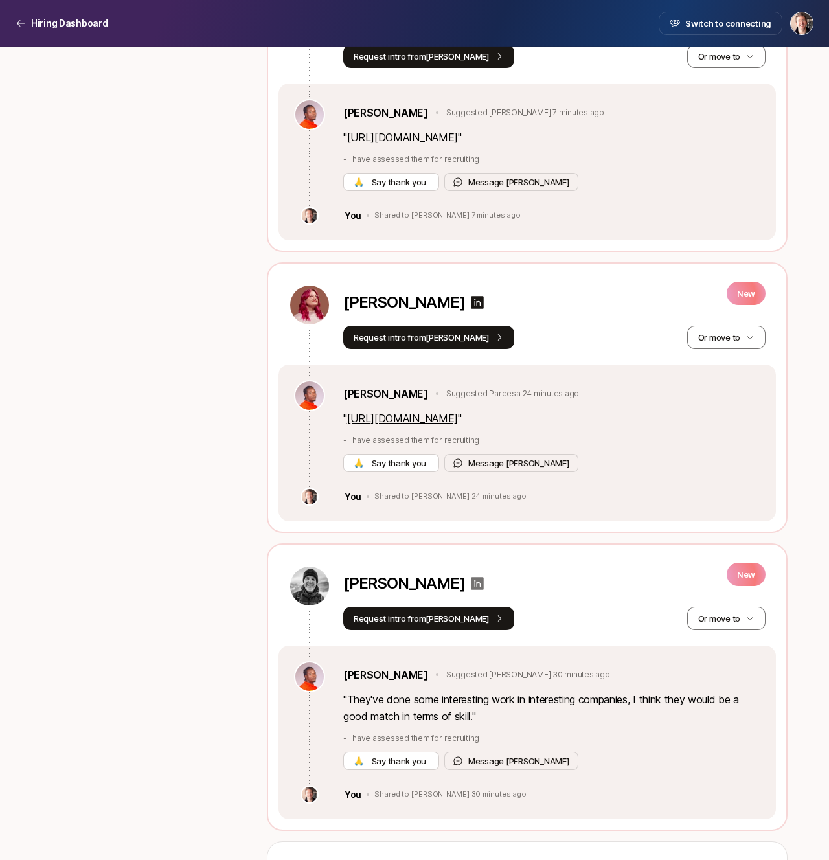
click at [469, 586] on icon at bounding box center [477, 584] width 16 height 16
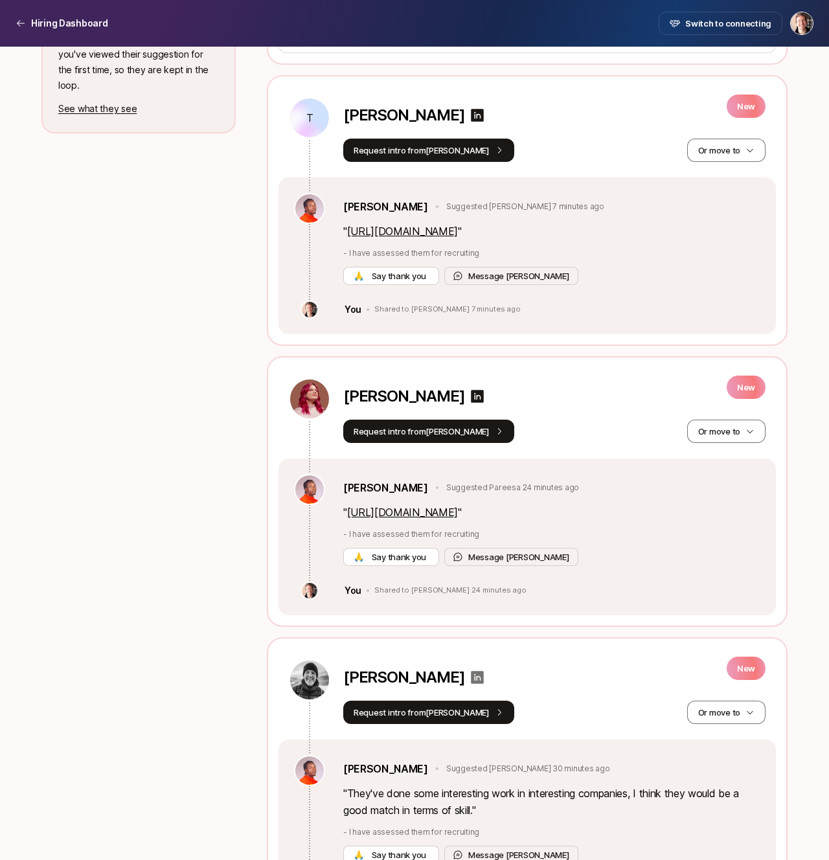
scroll to position [664, 0]
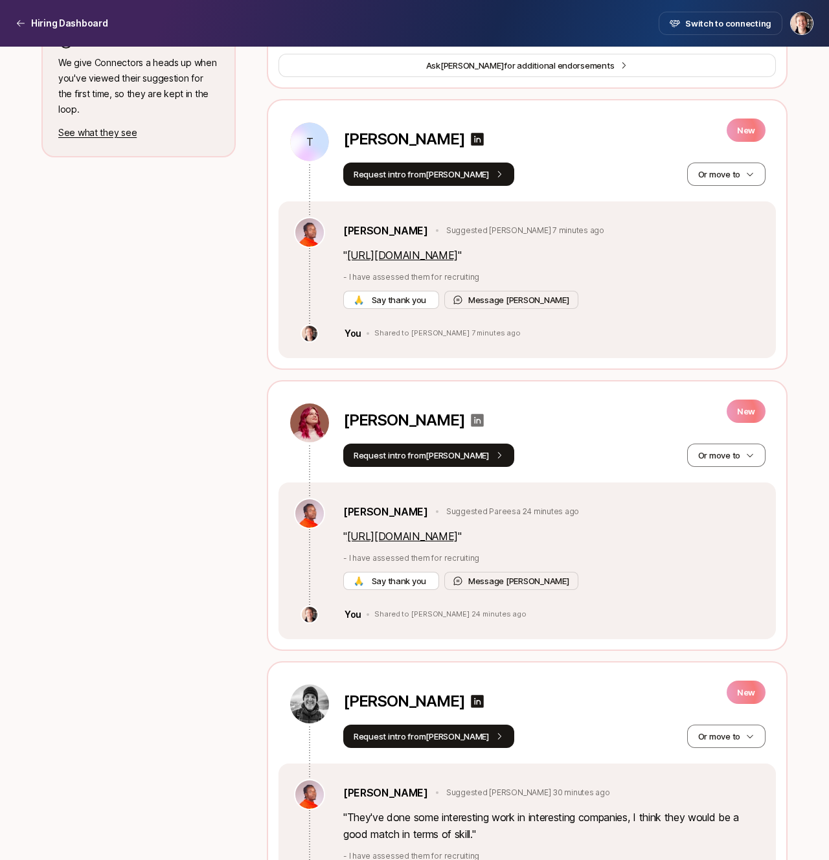
click at [471, 418] on icon at bounding box center [477, 420] width 13 height 13
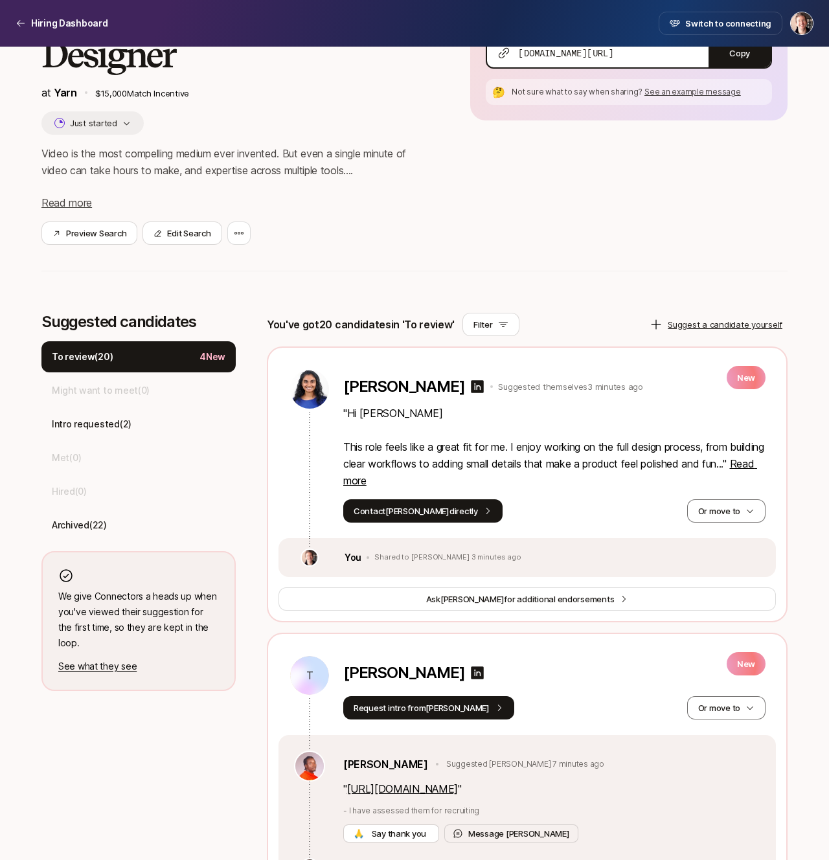
scroll to position [0, 0]
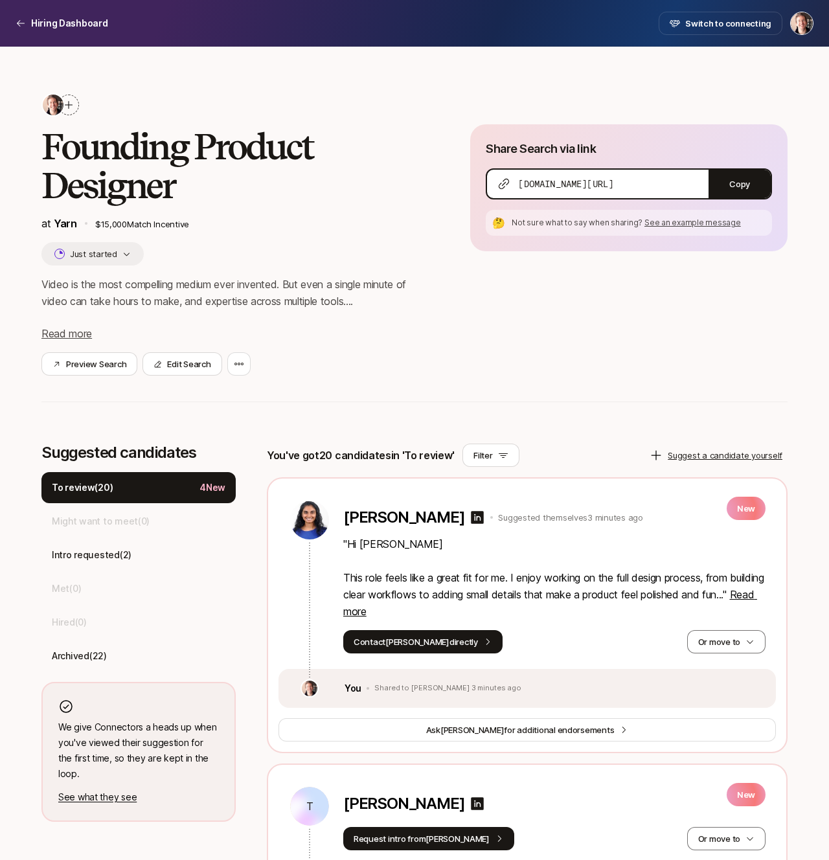
click at [678, 324] on div "Share Search via link [DOMAIN_NAME][URL] Copy 🤔 Not sure what to say when shari…" at bounding box center [628, 249] width 317 height 251
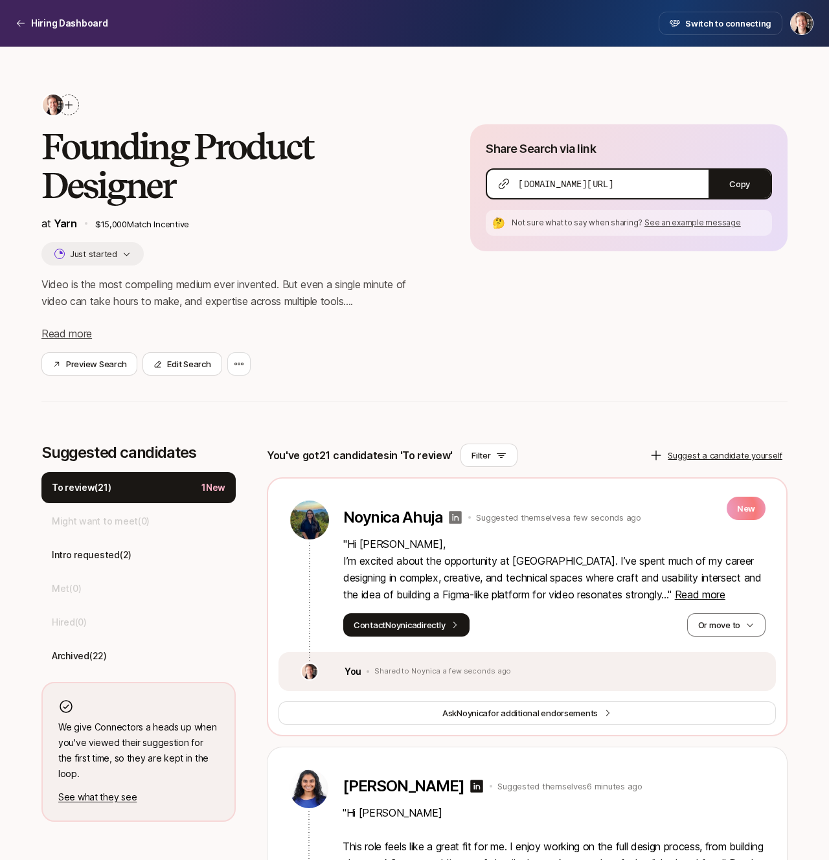
click at [451, 516] on icon at bounding box center [455, 517] width 13 height 13
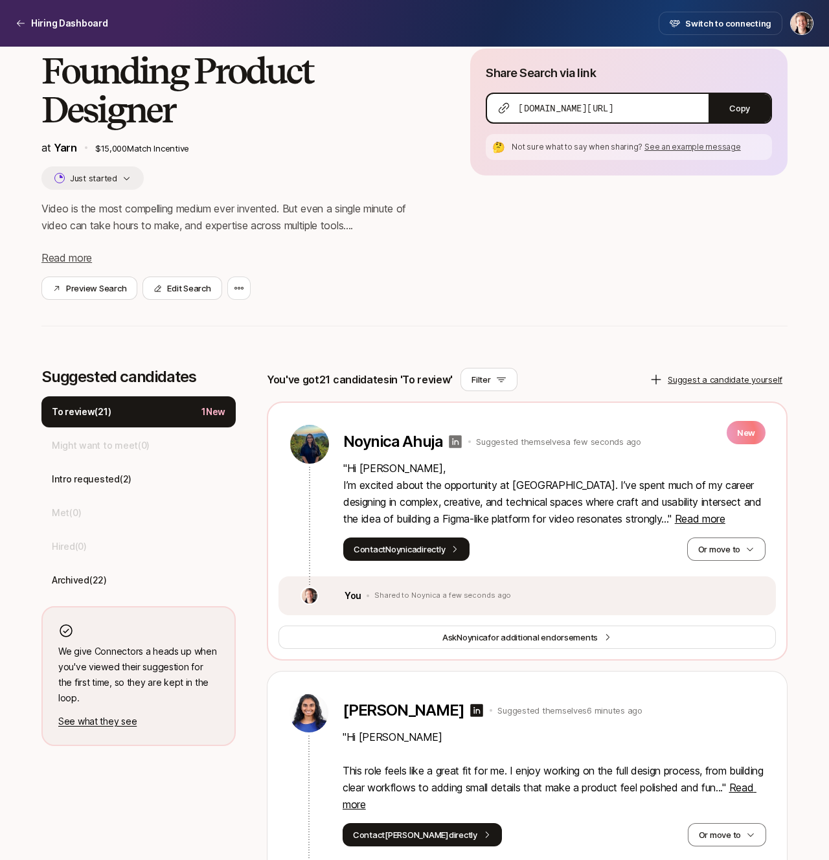
scroll to position [76, 0]
click at [675, 517] on span "Read more" at bounding box center [700, 518] width 51 height 13
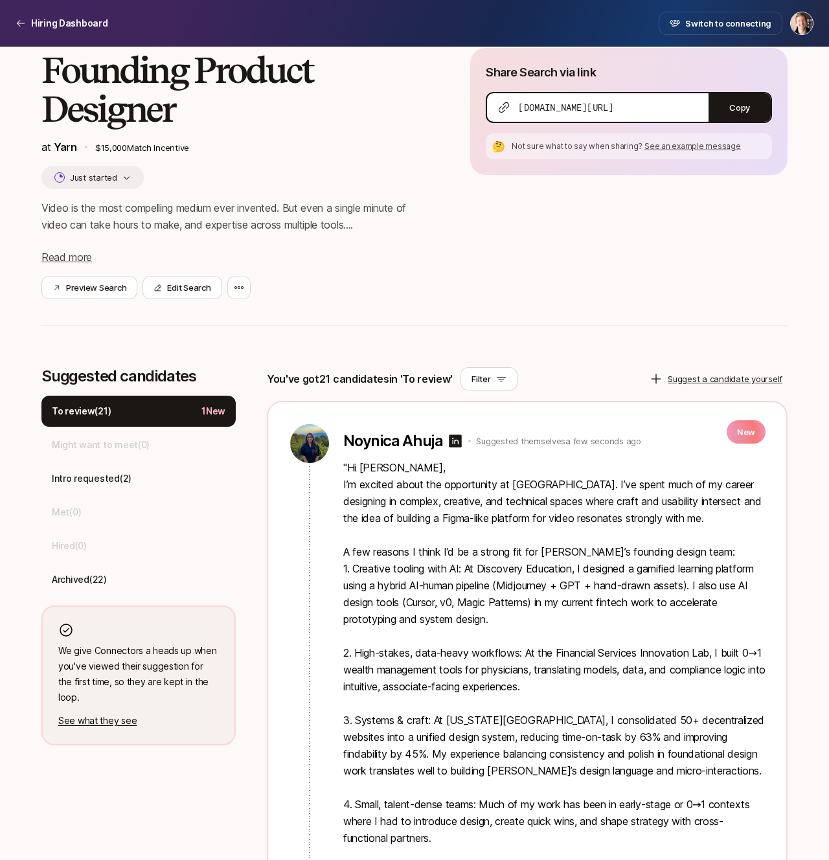
click at [479, 513] on p "" Hi Jasper, I’m excited about the opportunity at Yarn. I’ve spent much of my c…" at bounding box center [554, 720] width 422 height 522
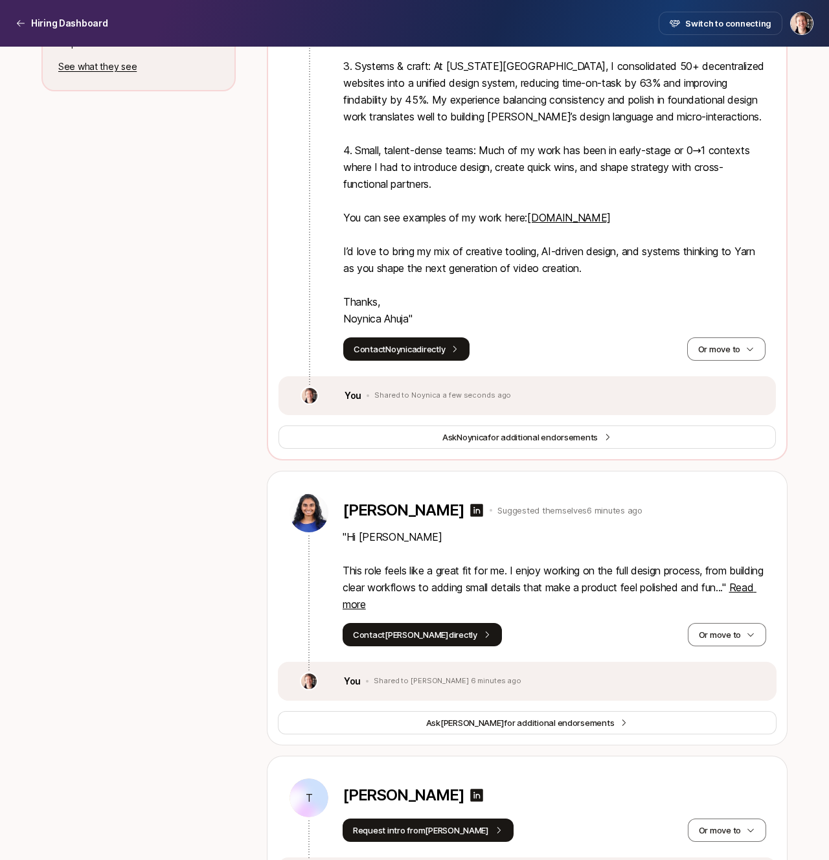
scroll to position [0, 0]
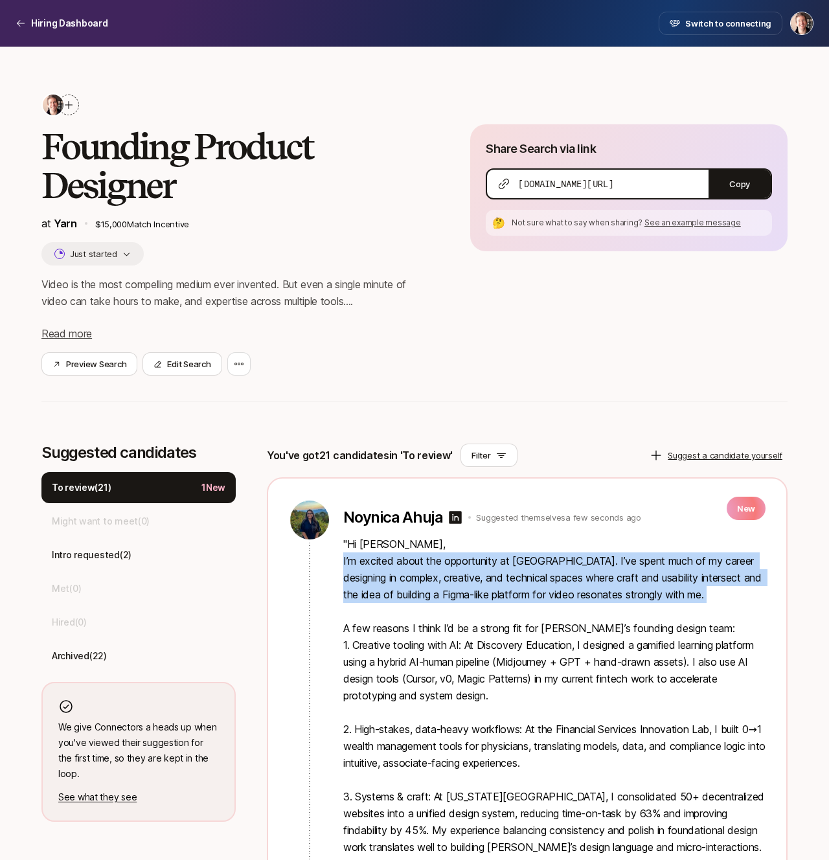
click at [576, 337] on div "Share Search via link [DOMAIN_NAME][URL] Copy 🤔 Not sure what to say when shari…" at bounding box center [628, 249] width 317 height 251
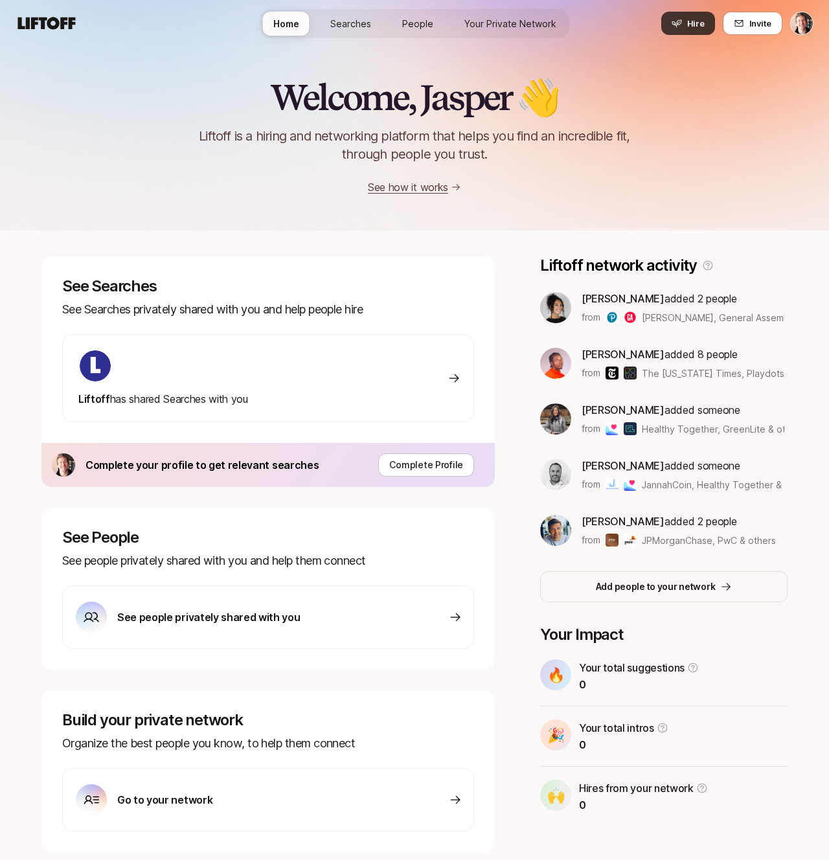
click at [685, 20] on button "Hire" at bounding box center [688, 23] width 54 height 23
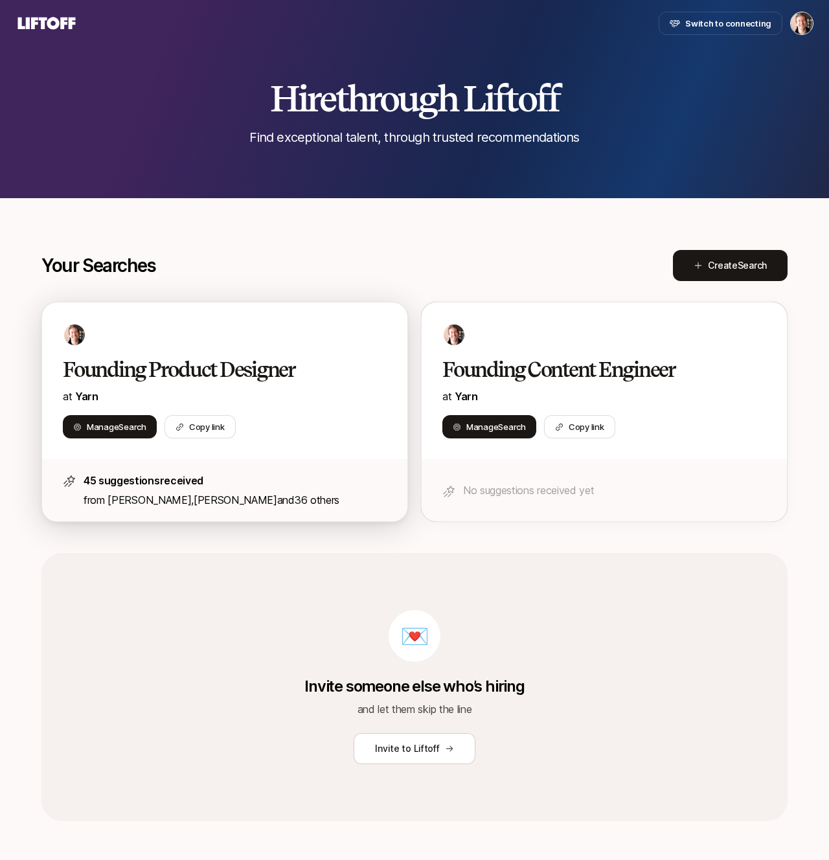
click at [309, 426] on div "Manage Search Copy link" at bounding box center [225, 426] width 324 height 23
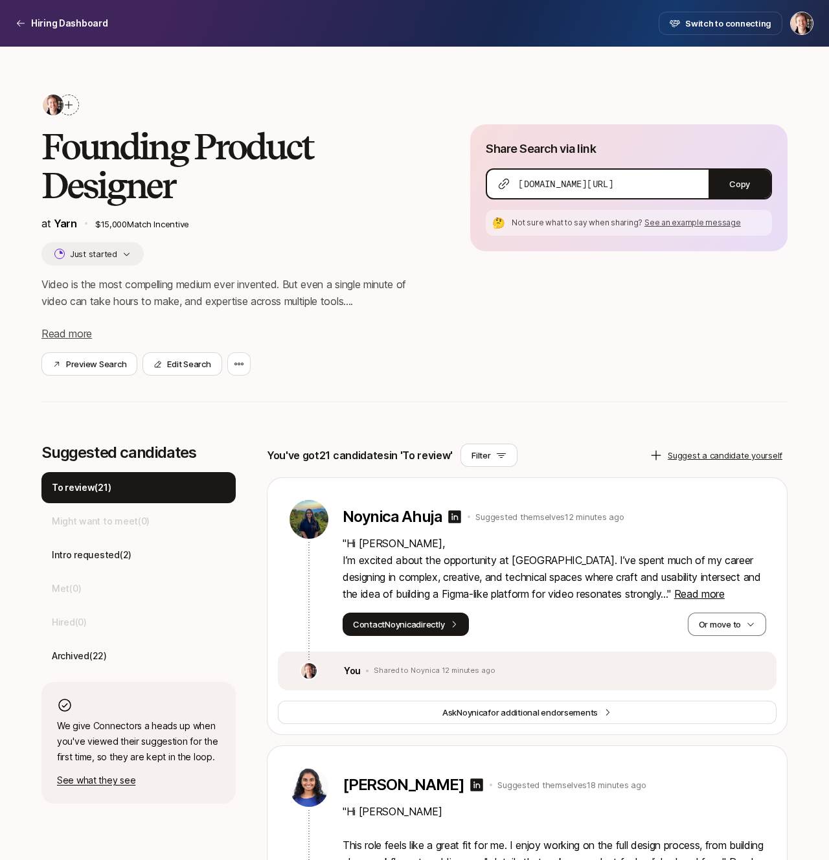
click at [497, 95] on div "Founding Product Designer at Yarn $15,000 Match Incentive Just started Video is…" at bounding box center [414, 234] width 746 height 282
